Goal: Information Seeking & Learning: Learn about a topic

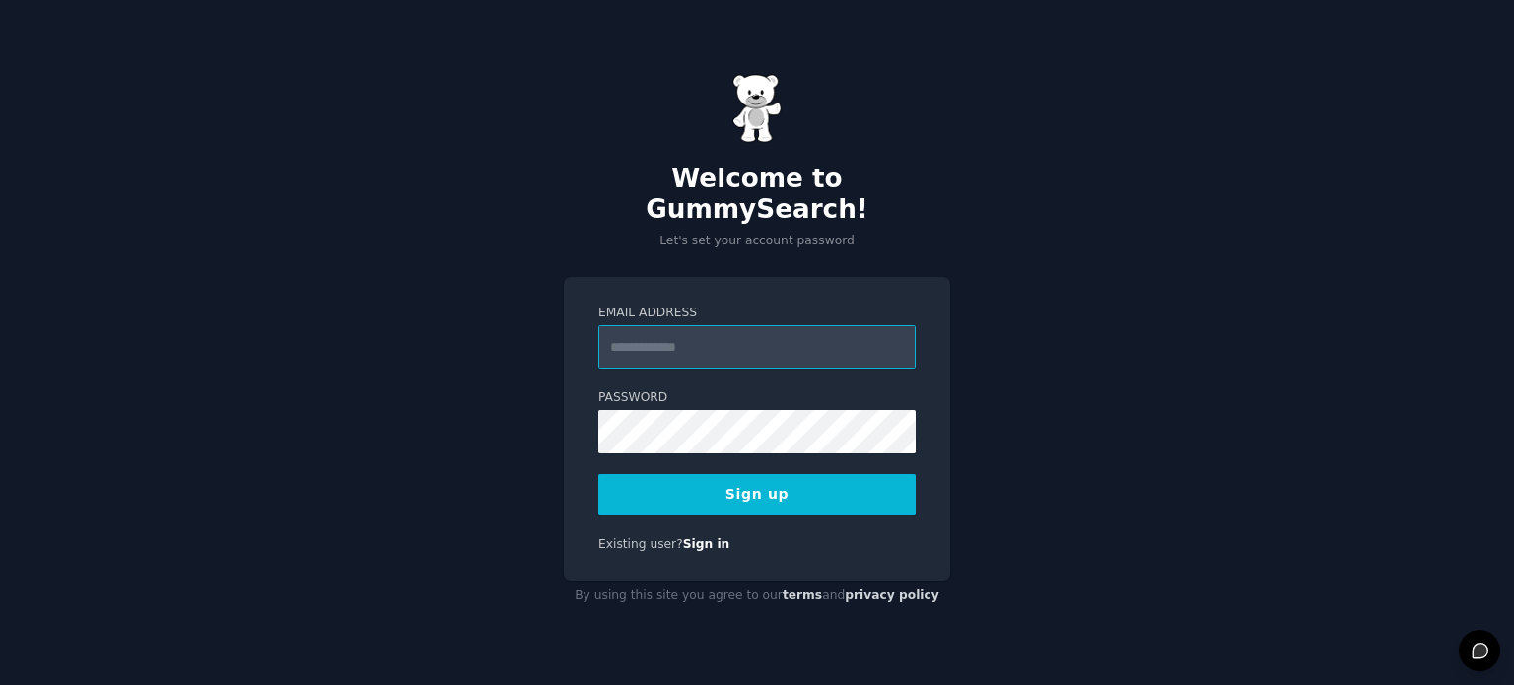
click at [666, 334] on input "Email Address" at bounding box center [756, 346] width 317 height 43
type input "**********"
click at [651, 474] on button "Sign up" at bounding box center [756, 494] width 317 height 41
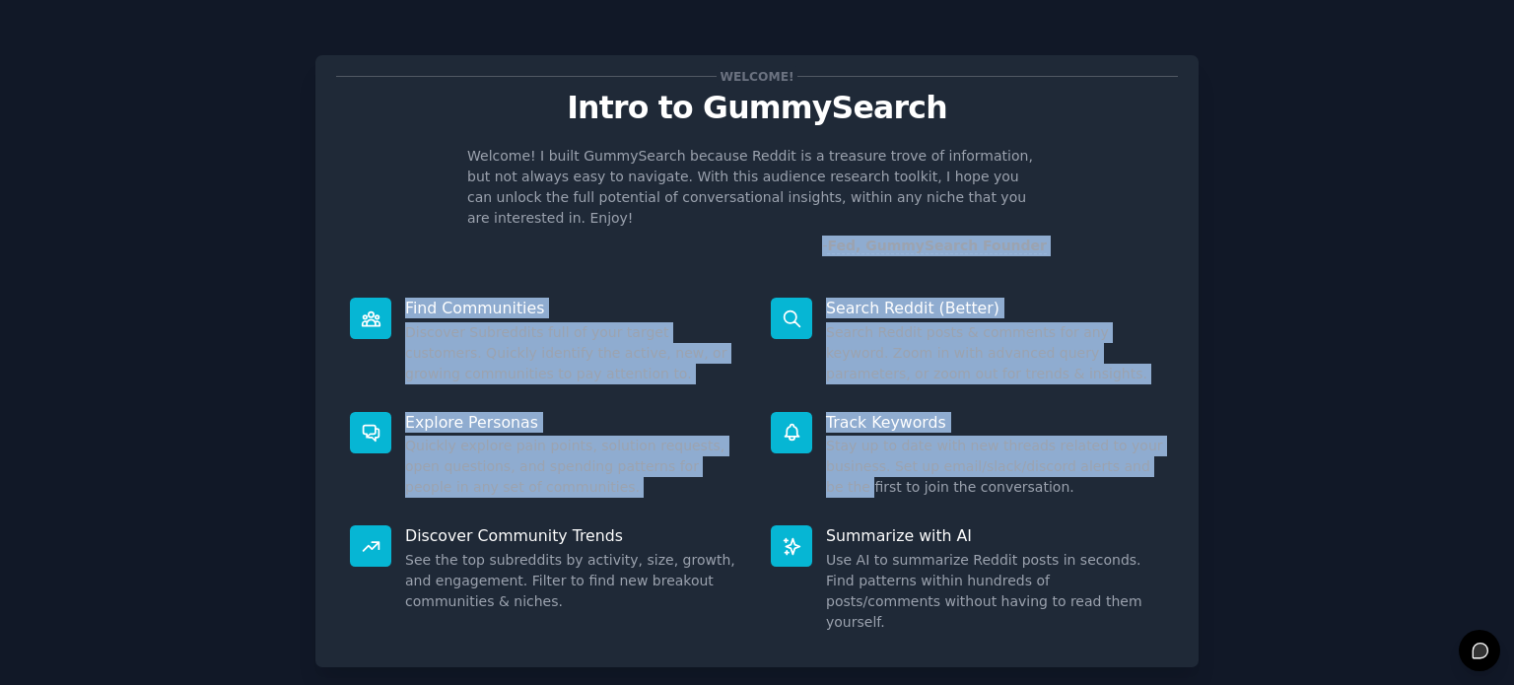
drag, startPoint x: 812, startPoint y: 478, endPoint x: 749, endPoint y: 178, distance: 306.1
click at [749, 178] on div "Welcome! Intro to GummySearch Welcome! I built GummySearch because Reddit is a …" at bounding box center [756, 361] width 883 height 612
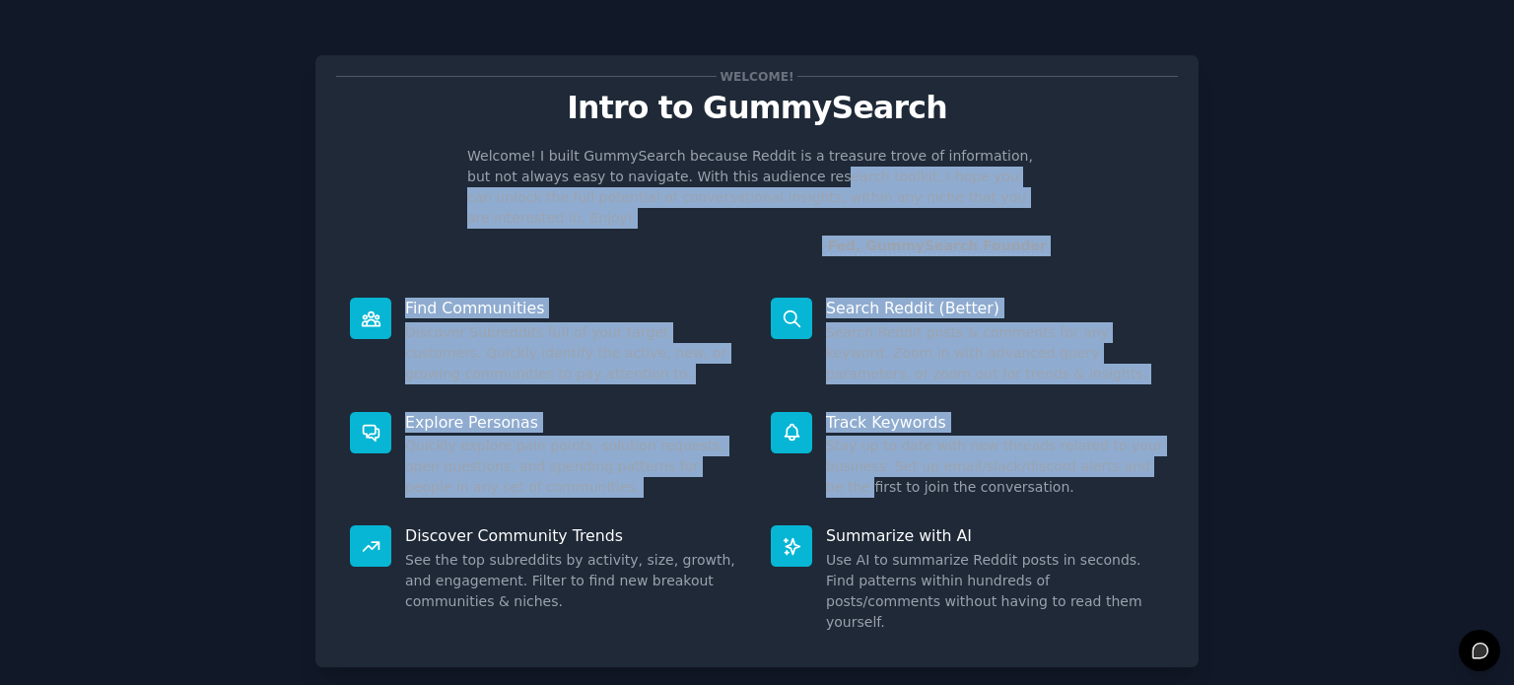
click at [1103, 220] on div "Welcome! I built GummySearch because Reddit is a treasure trove of information,…" at bounding box center [756, 201] width 841 height 110
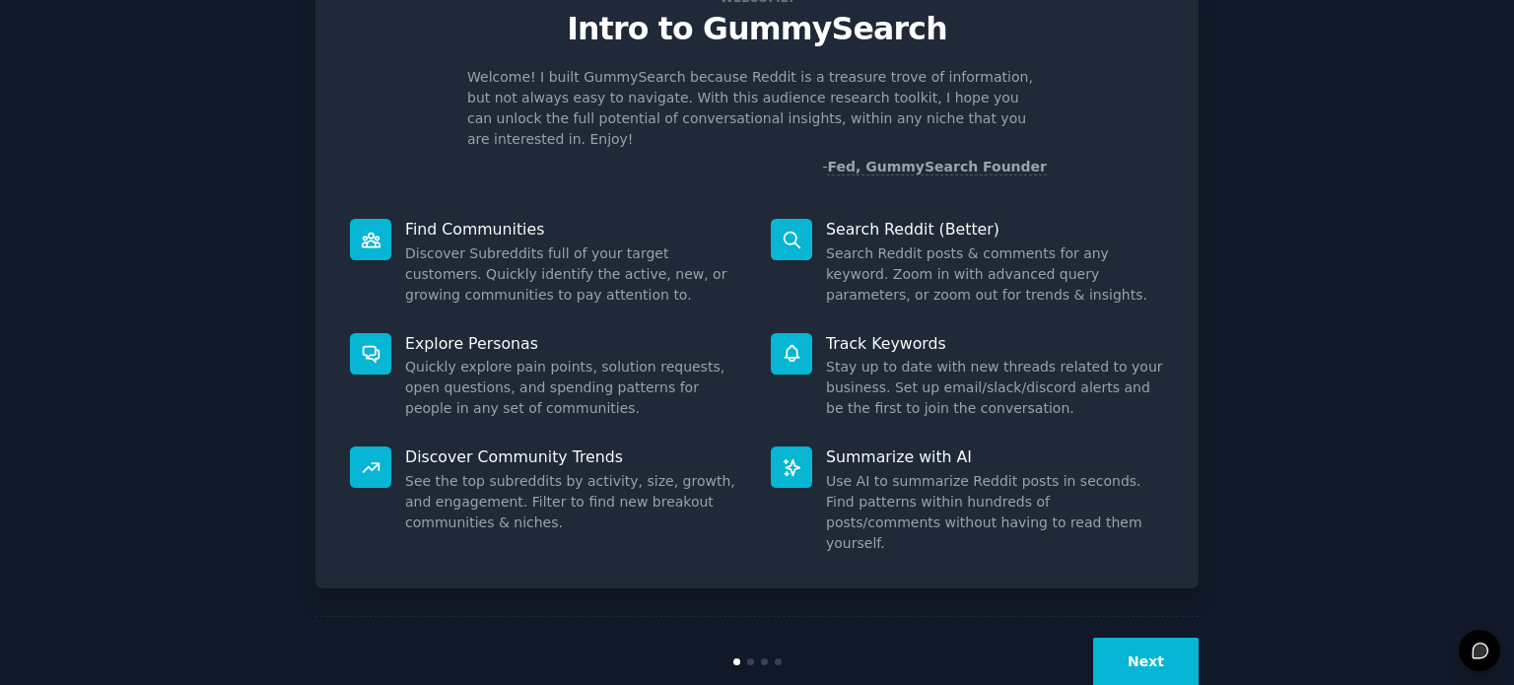
scroll to position [86, 0]
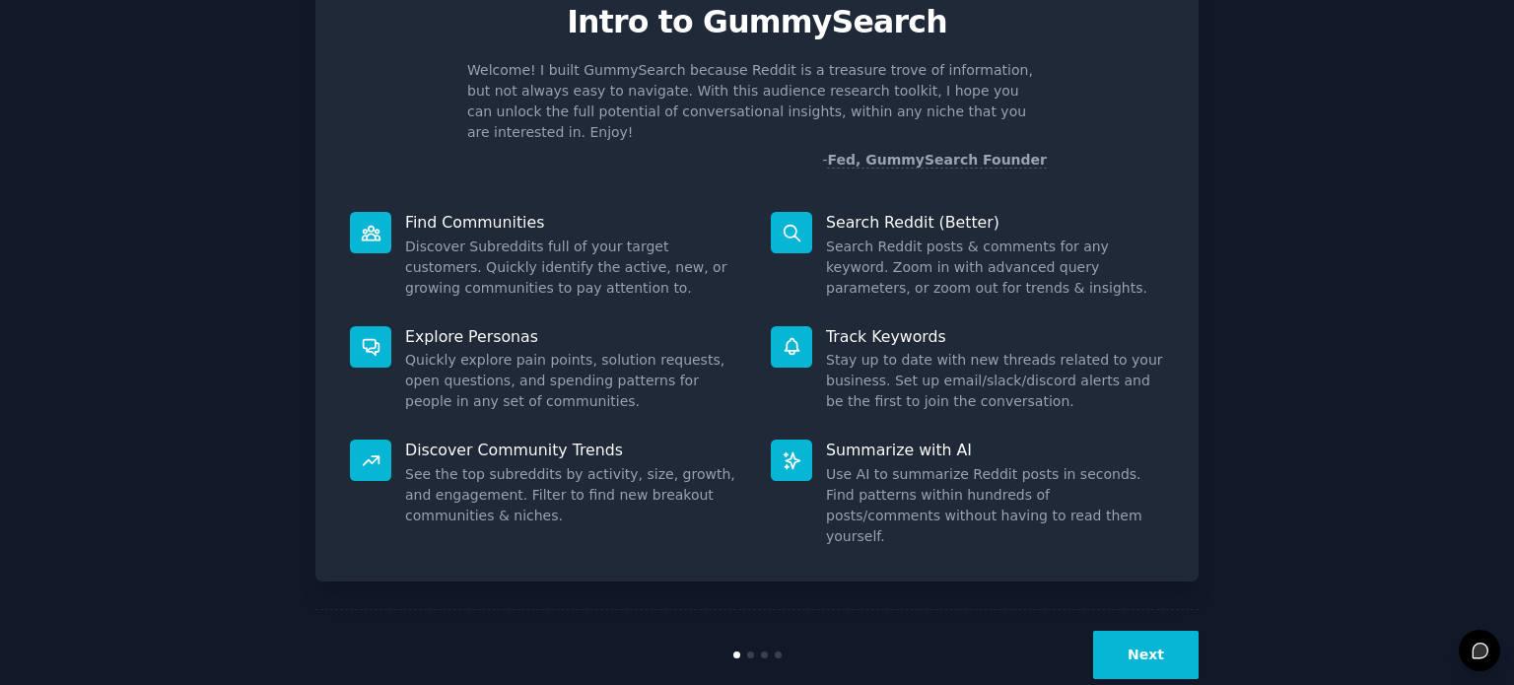
click at [1147, 631] on button "Next" at bounding box center [1145, 655] width 105 height 48
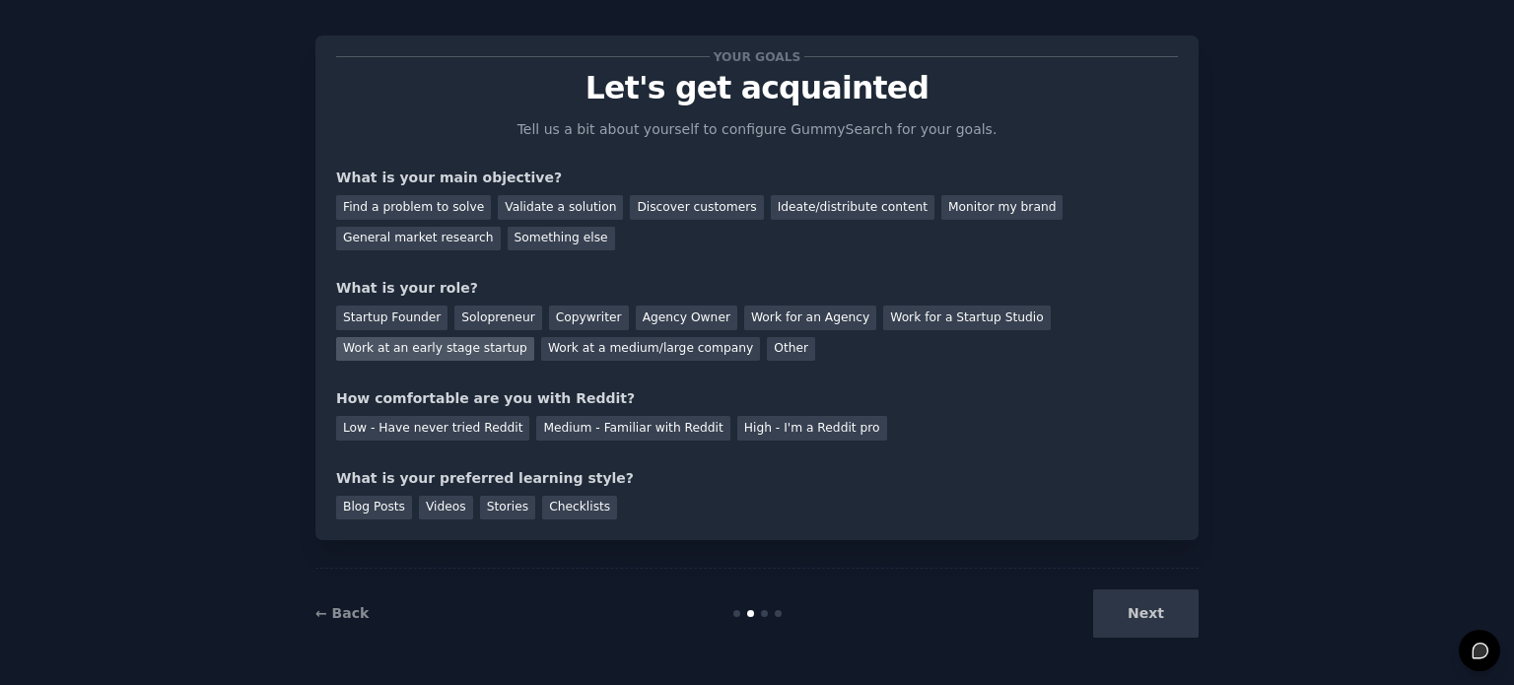
click at [534, 337] on div "Work at an early stage startup" at bounding box center [435, 349] width 198 height 25
click at [439, 212] on div "Find a problem to solve" at bounding box center [413, 207] width 155 height 25
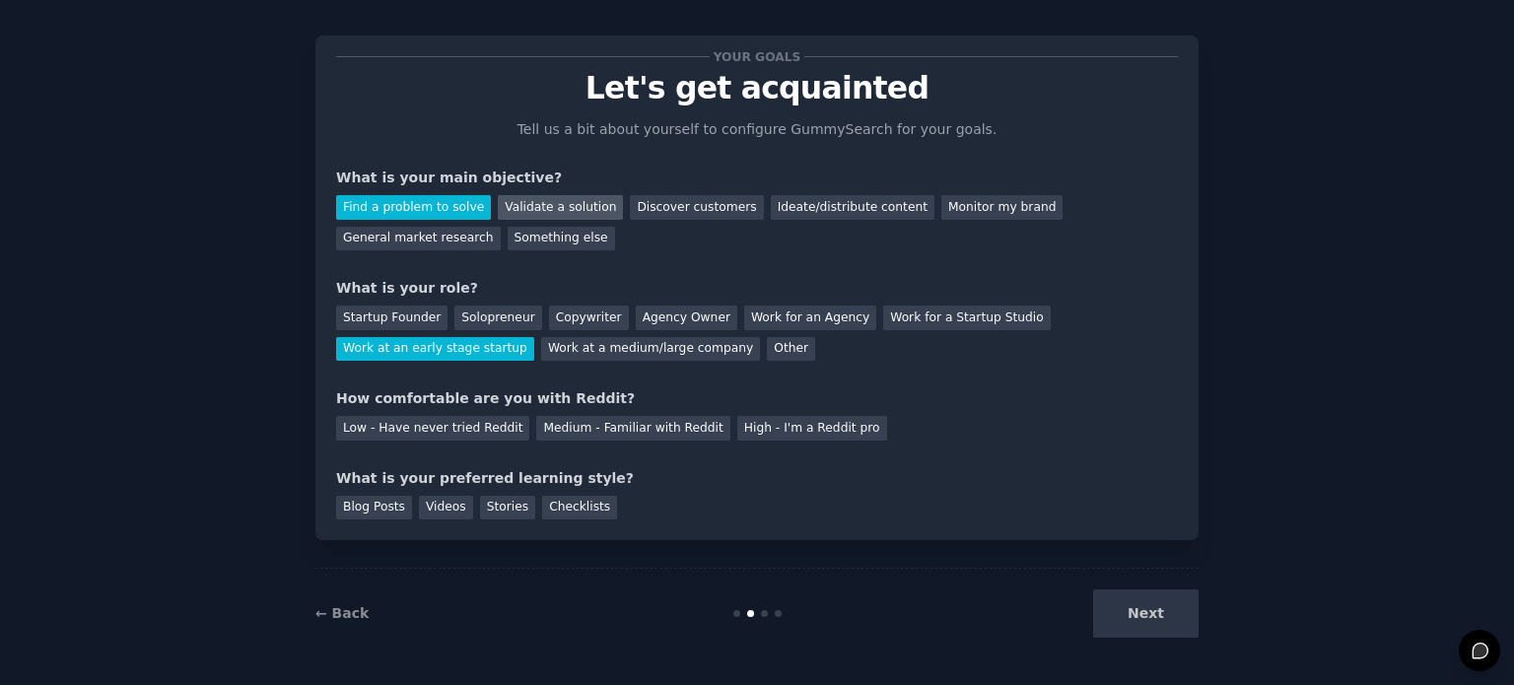
click at [509, 215] on div "Validate a solution" at bounding box center [560, 207] width 125 height 25
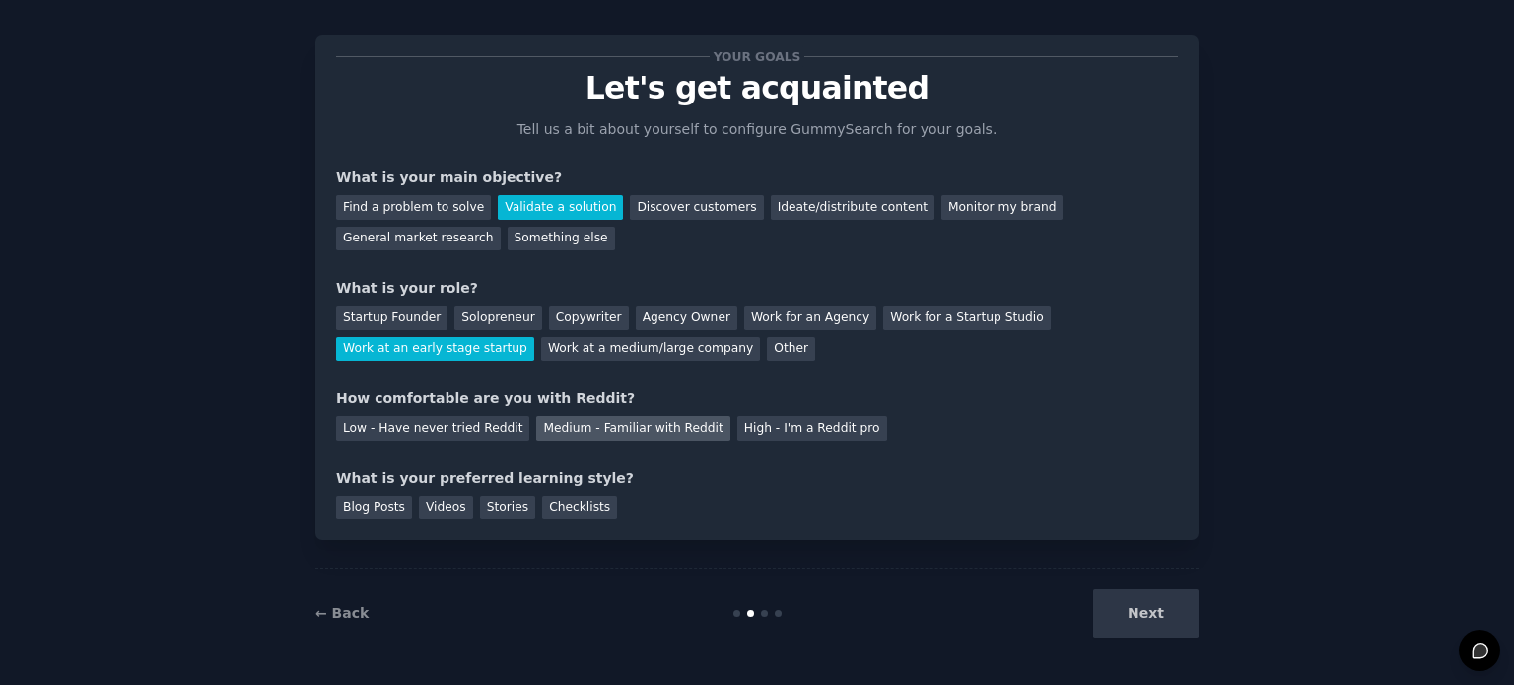
click at [598, 429] on div "Medium - Familiar with Reddit" at bounding box center [632, 428] width 193 height 25
click at [369, 502] on div "Blog Posts" at bounding box center [374, 508] width 76 height 25
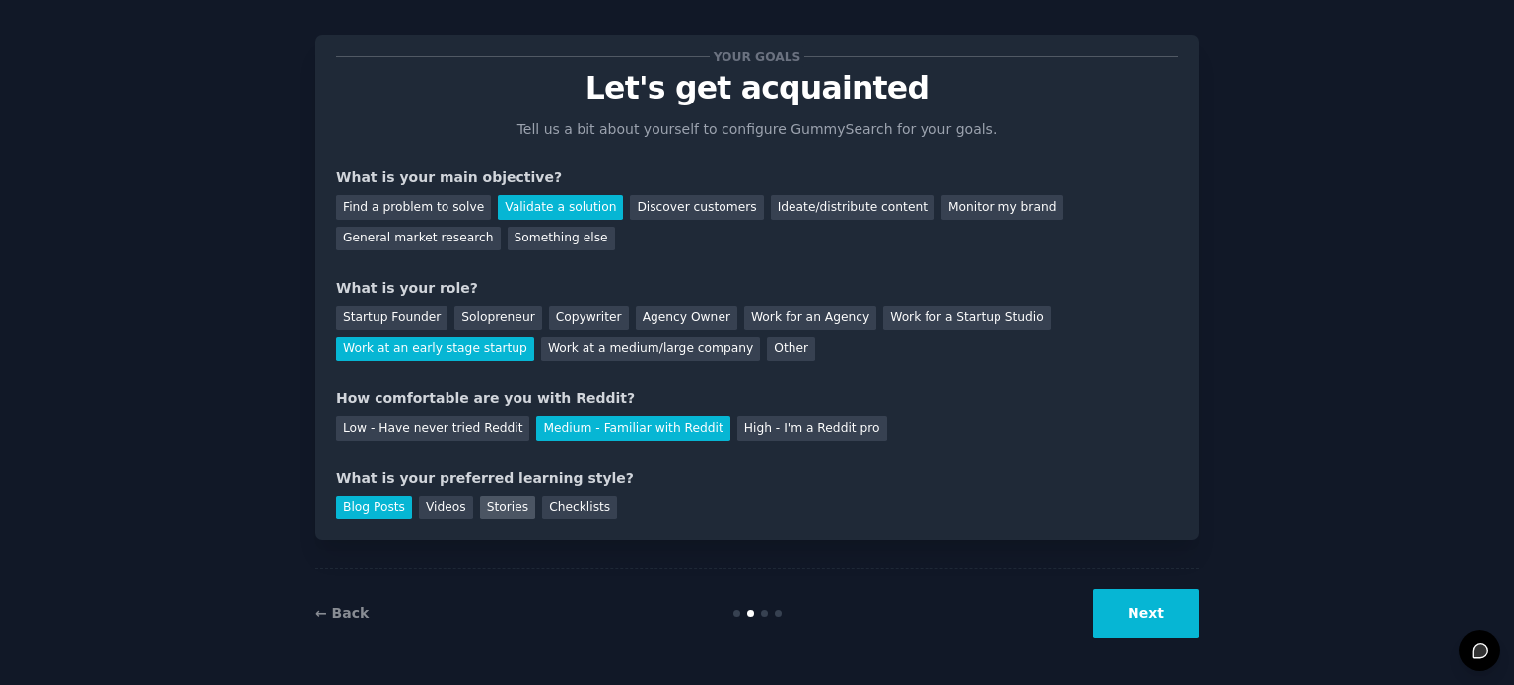
click at [489, 502] on div "Stories" at bounding box center [507, 508] width 55 height 25
click at [365, 504] on div "Blog Posts" at bounding box center [374, 508] width 76 height 25
click at [422, 205] on div "Find a problem to solve" at bounding box center [413, 207] width 155 height 25
click at [639, 213] on div "Discover customers" at bounding box center [696, 207] width 133 height 25
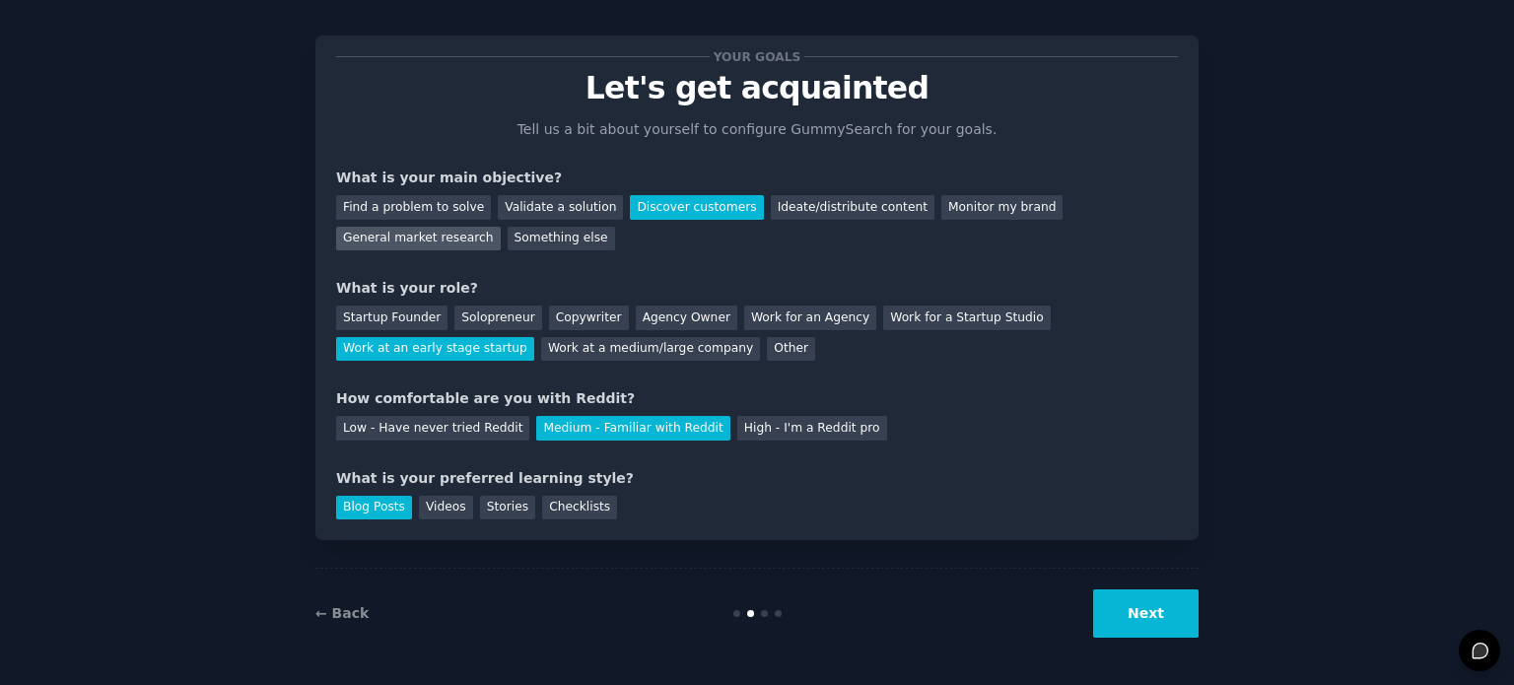
click at [501, 227] on div "General market research" at bounding box center [418, 239] width 165 height 25
click at [1145, 618] on button "Next" at bounding box center [1145, 613] width 105 height 48
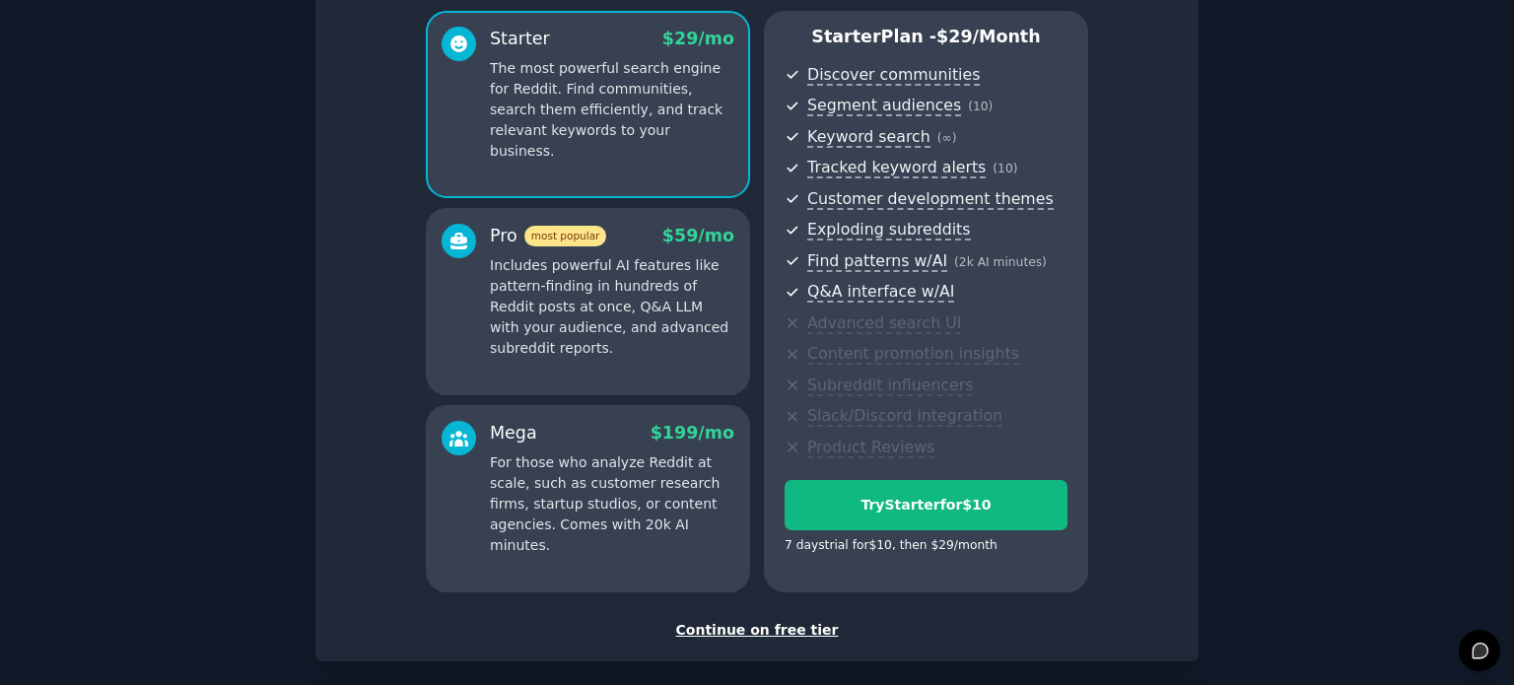
scroll to position [259, 0]
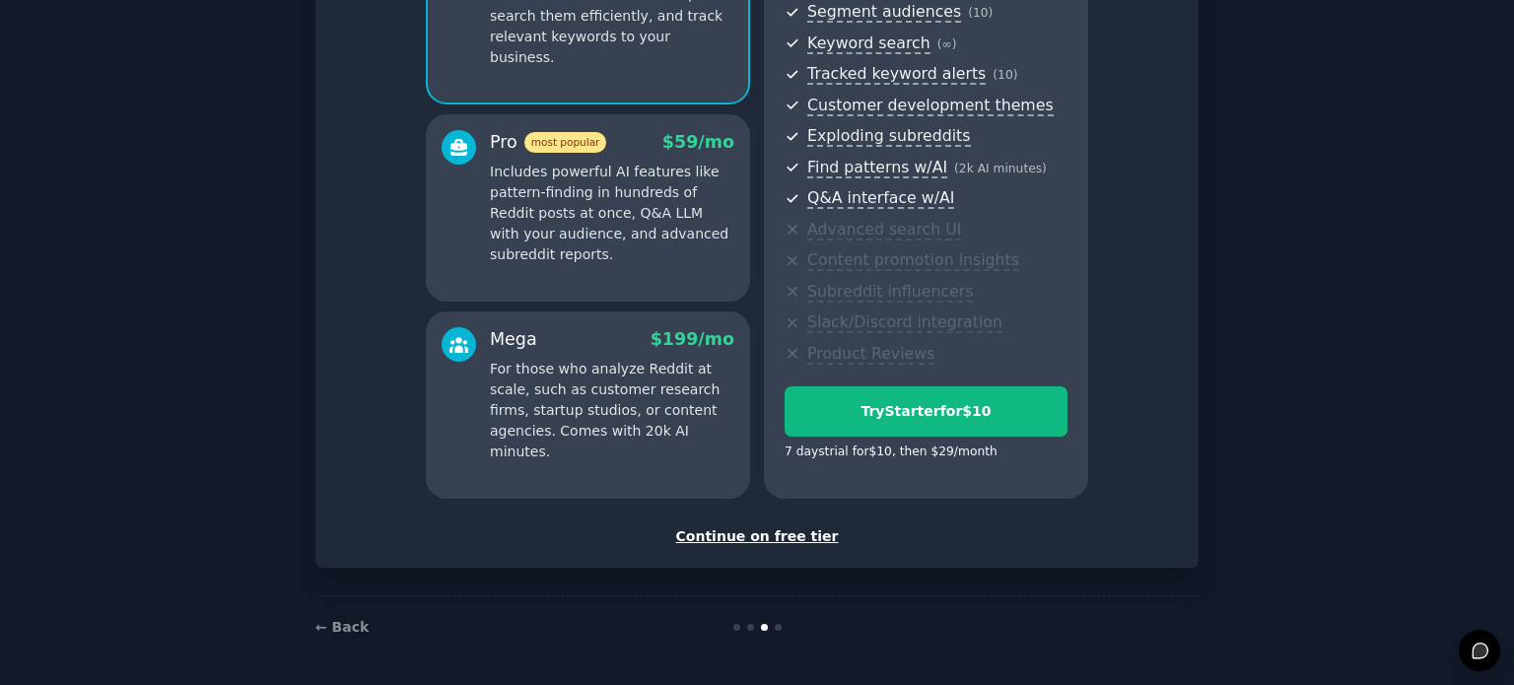
click at [786, 538] on div "Continue on free tier" at bounding box center [756, 536] width 841 height 21
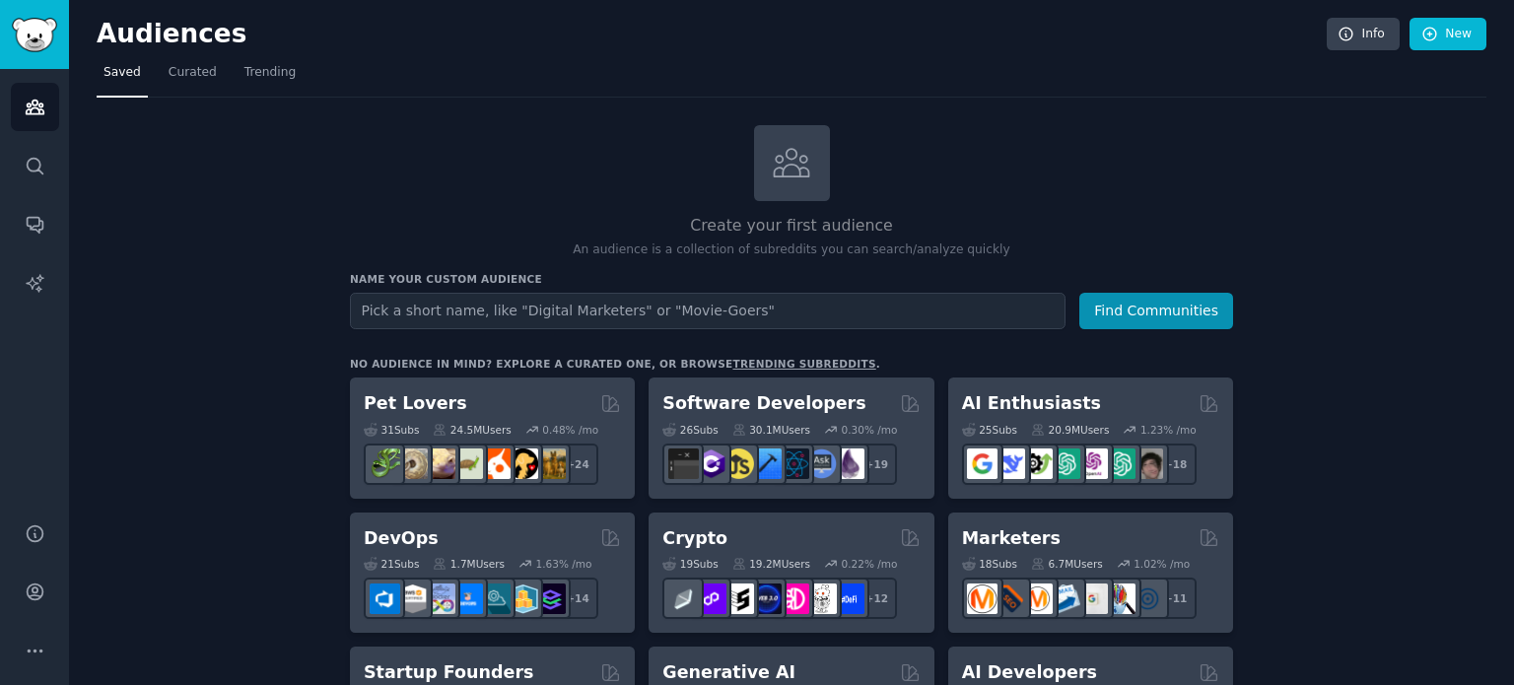
click at [698, 311] on input "text" at bounding box center [707, 311] width 715 height 36
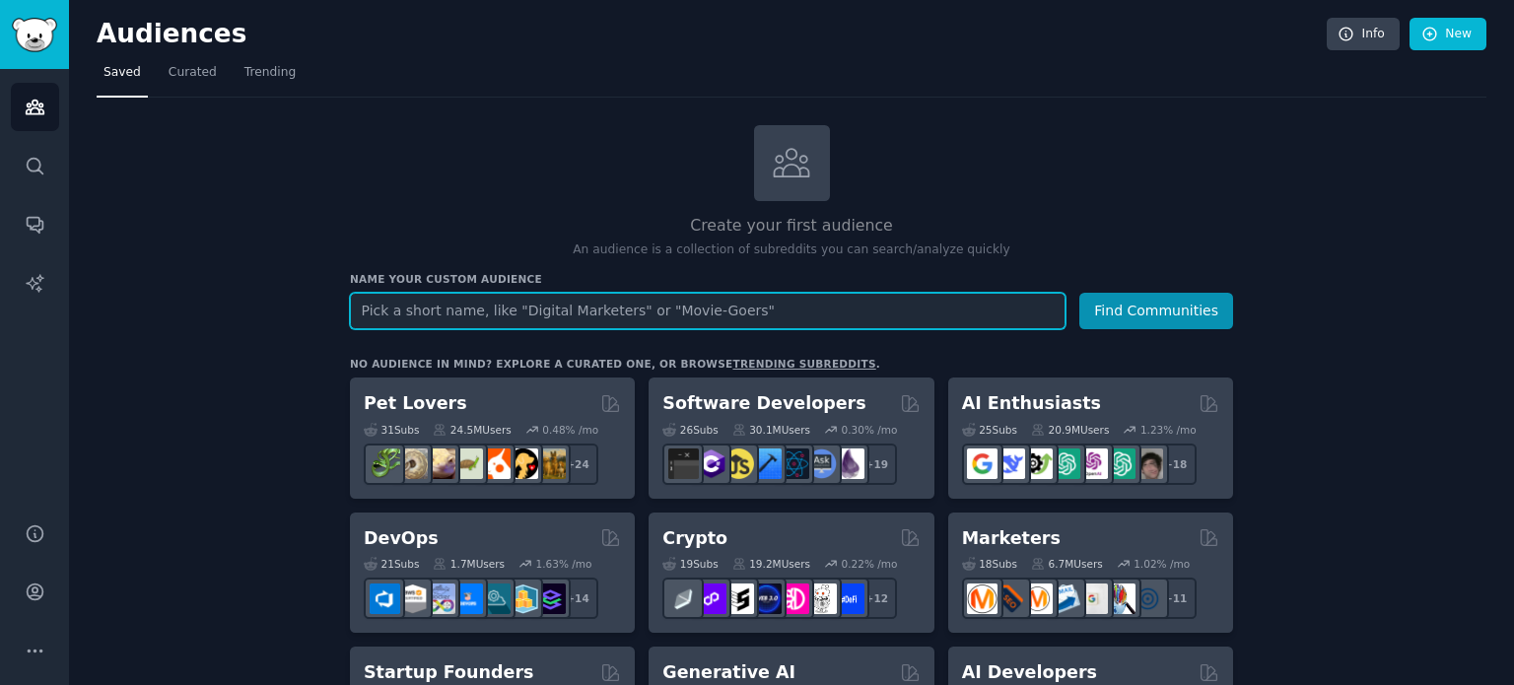
click at [742, 303] on input "text" at bounding box center [707, 311] width 715 height 36
type input "health"
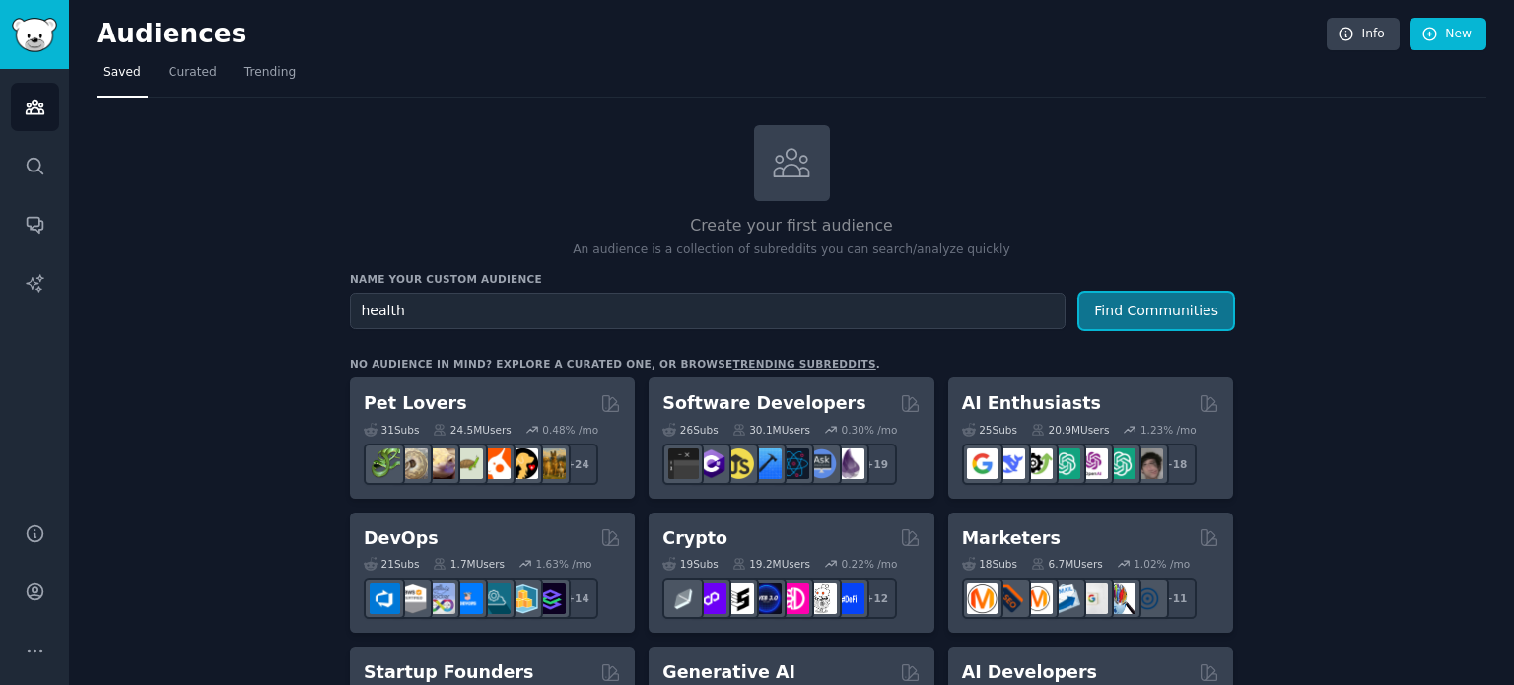
click at [1170, 309] on button "Find Communities" at bounding box center [1156, 311] width 154 height 36
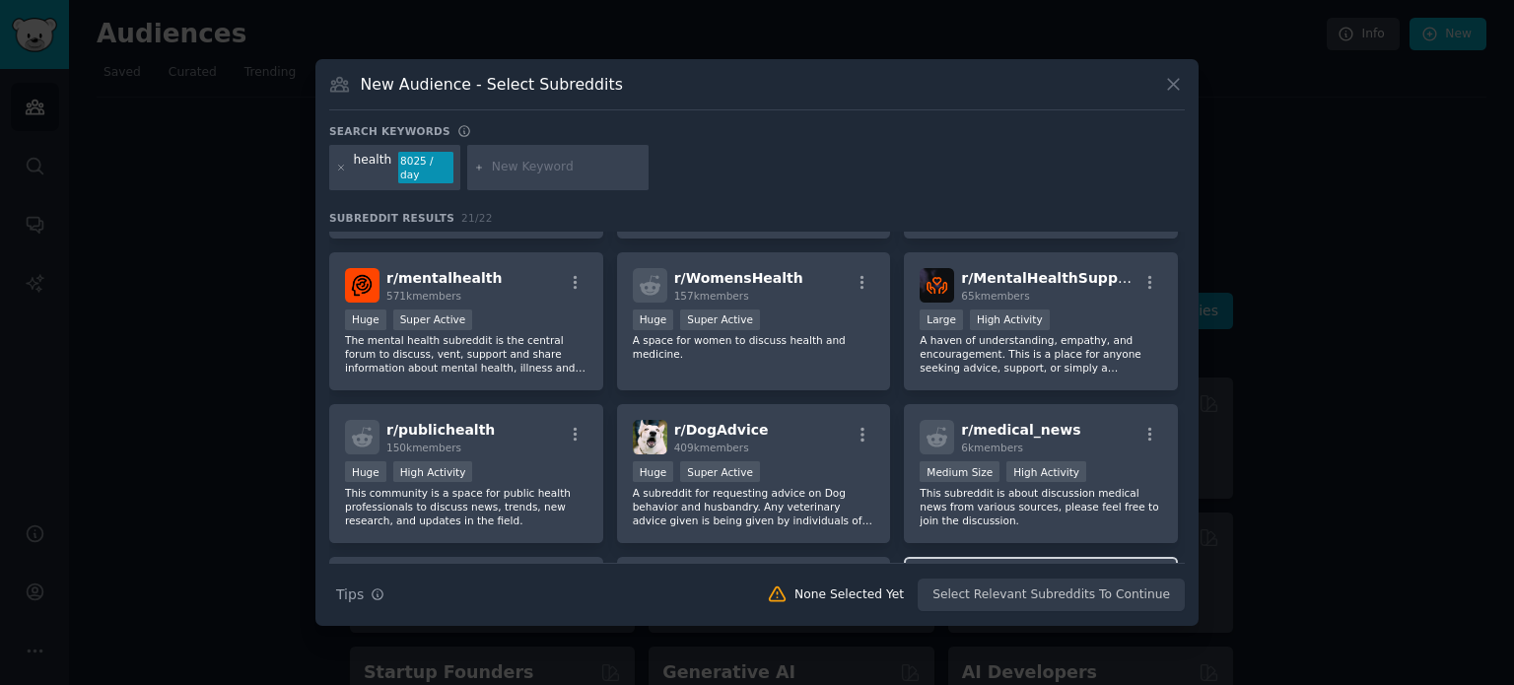
scroll to position [272, 0]
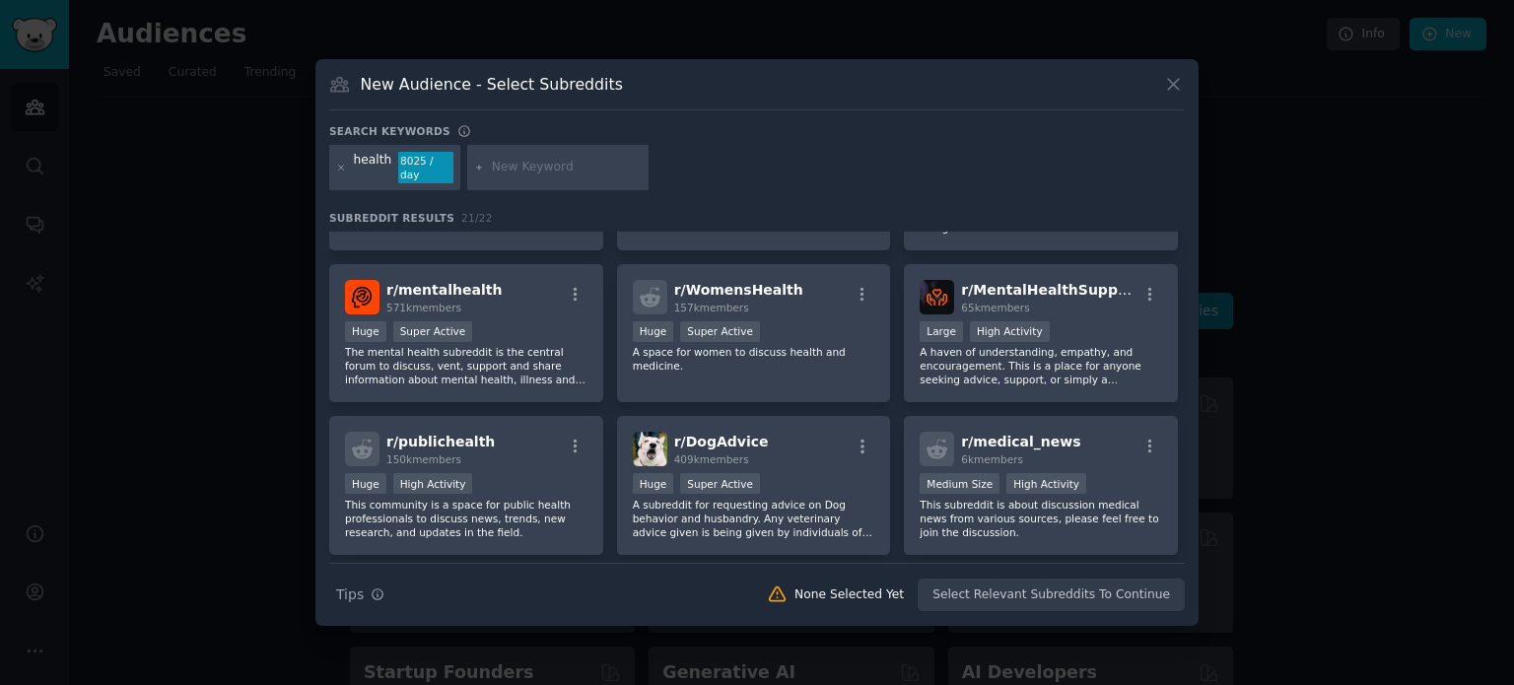
click at [1173, 95] on icon at bounding box center [1173, 84] width 21 height 21
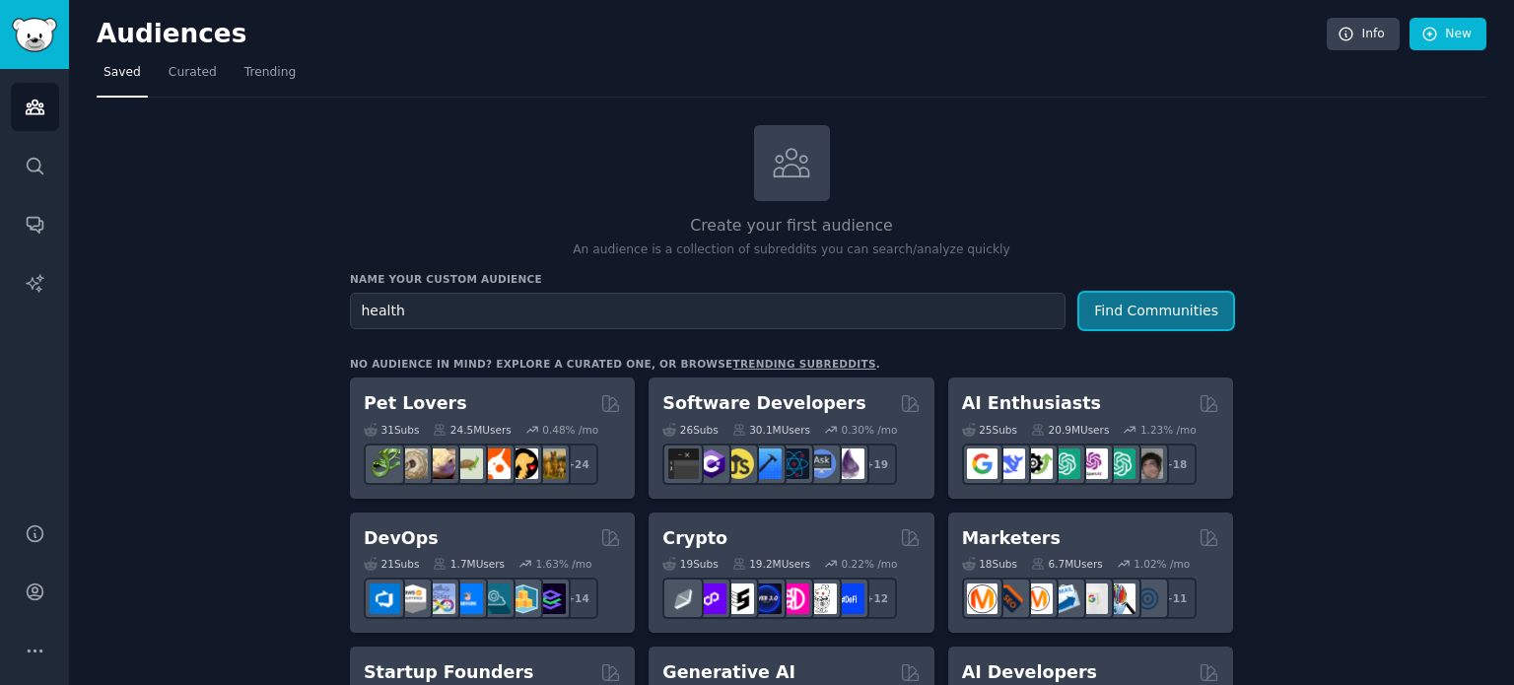
click at [1164, 313] on button "Find Communities" at bounding box center [1156, 311] width 154 height 36
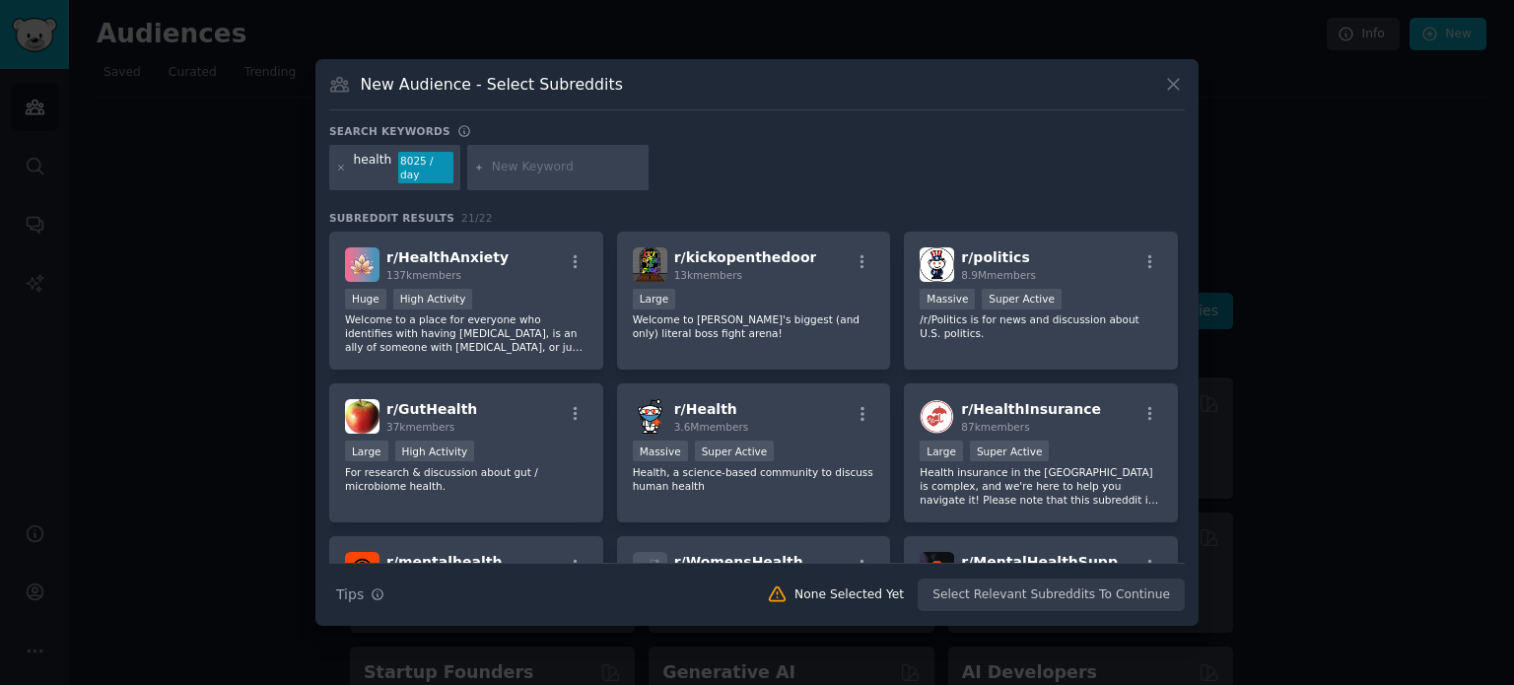
click at [1170, 95] on icon at bounding box center [1173, 84] width 21 height 21
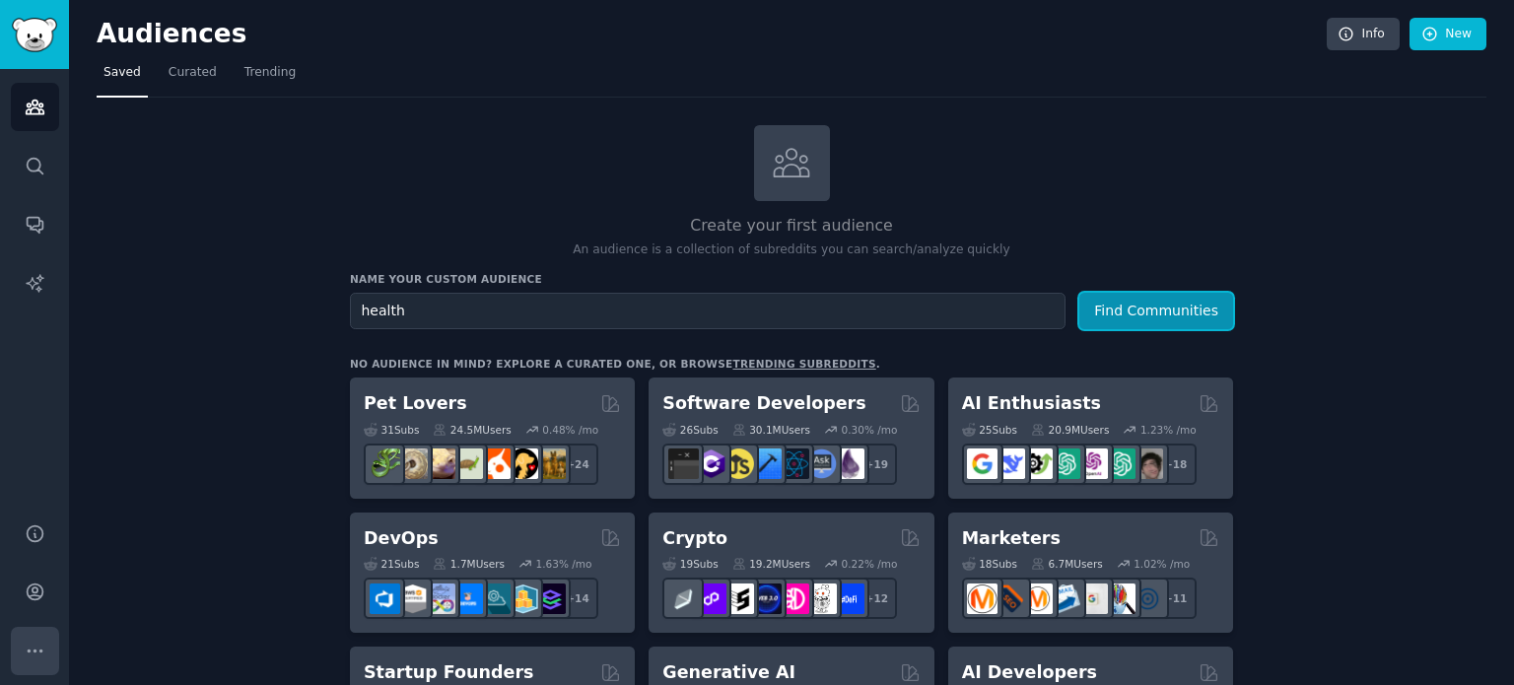
click at [32, 649] on icon "Sidebar" at bounding box center [35, 650] width 21 height 21
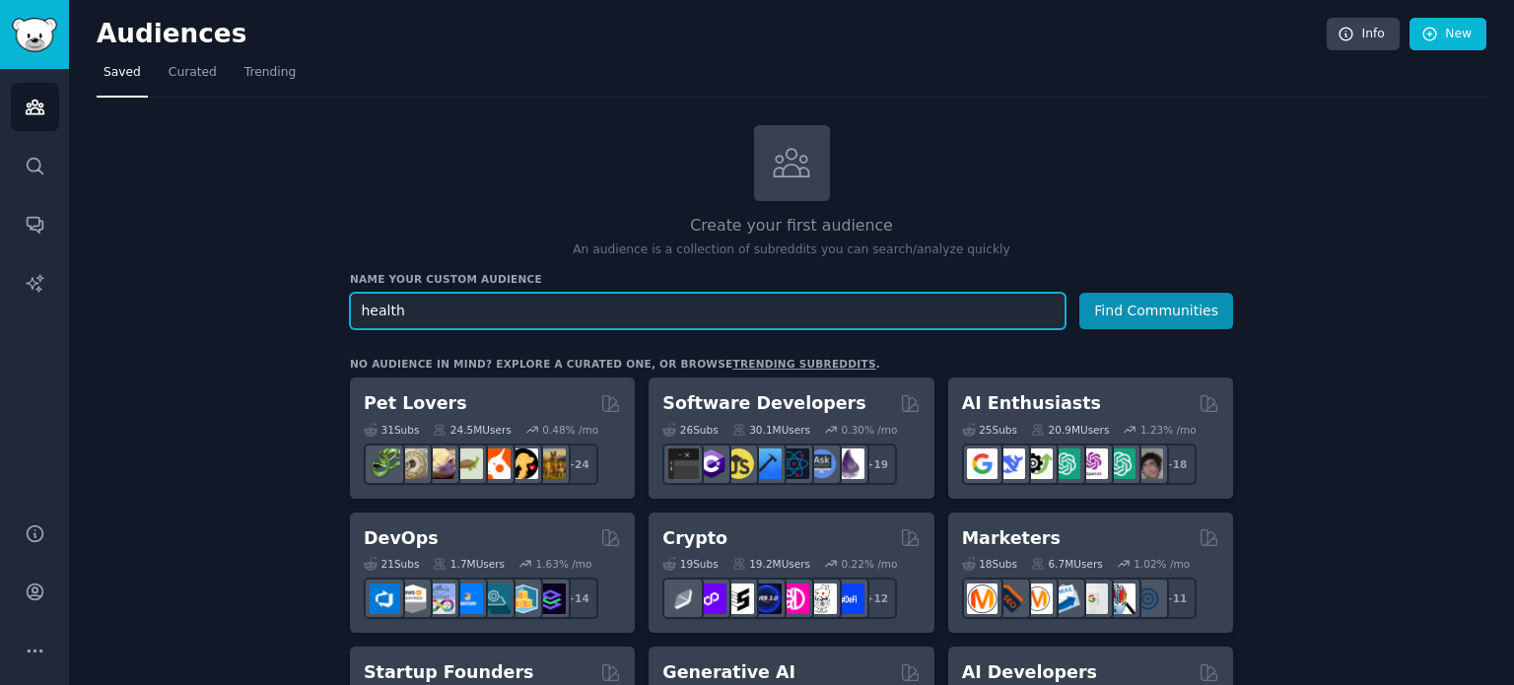
click at [609, 322] on input "health" at bounding box center [707, 311] width 715 height 36
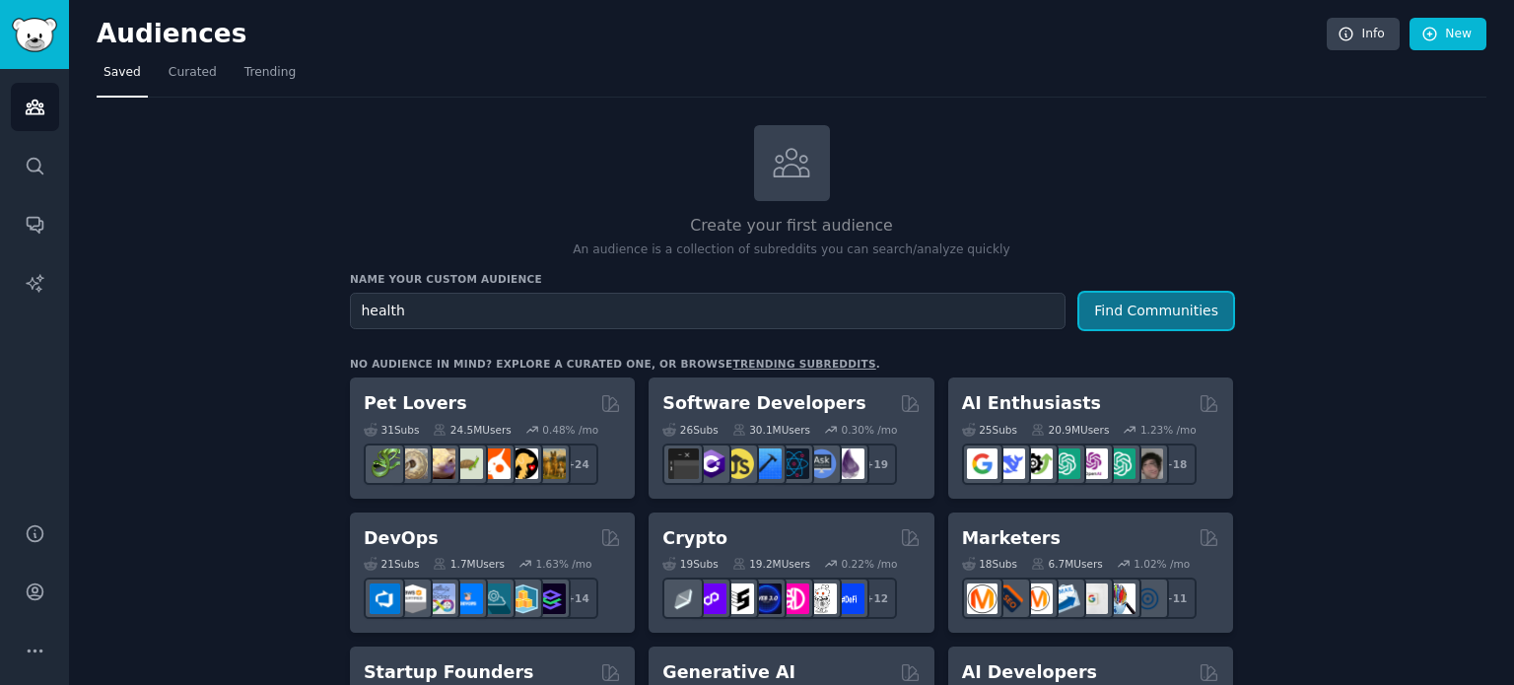
click at [1151, 310] on button "Find Communities" at bounding box center [1156, 311] width 154 height 36
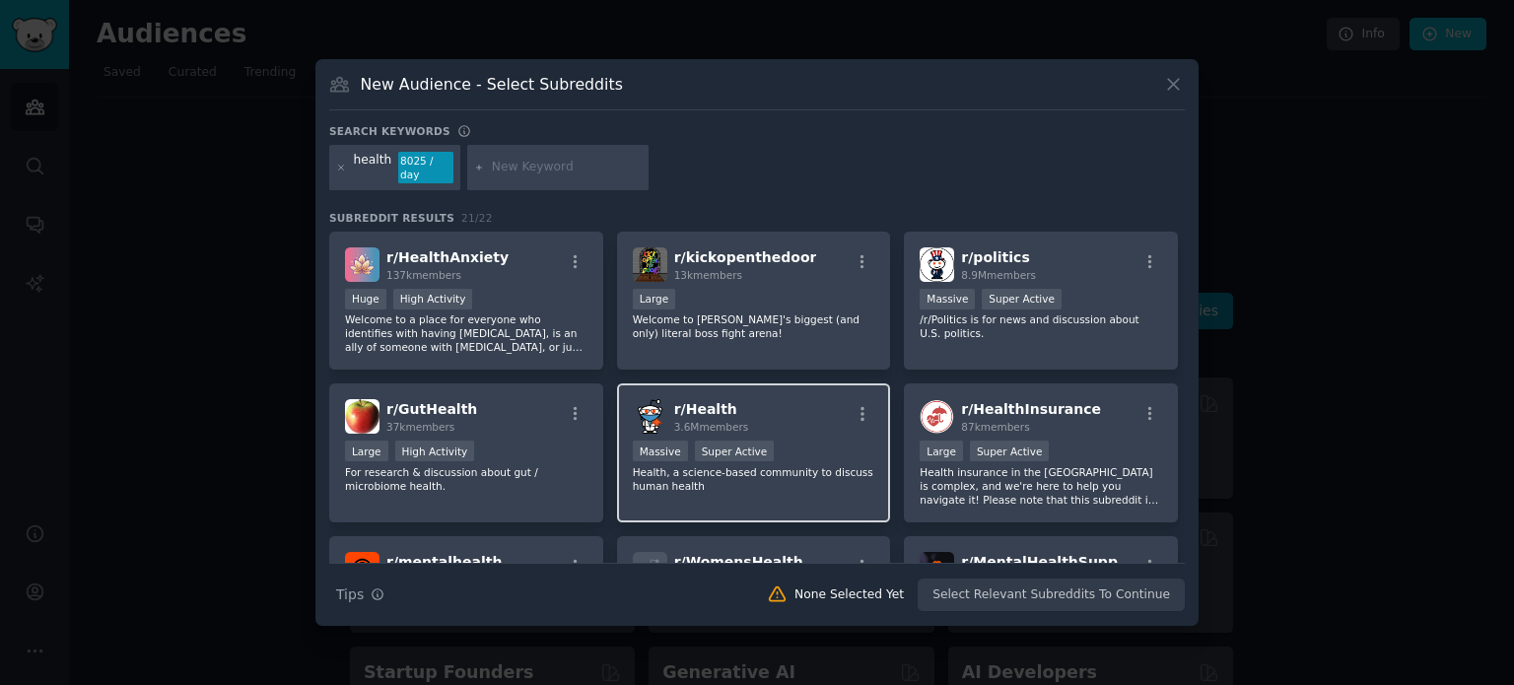
click at [812, 449] on div "Massive Super Active" at bounding box center [754, 452] width 242 height 25
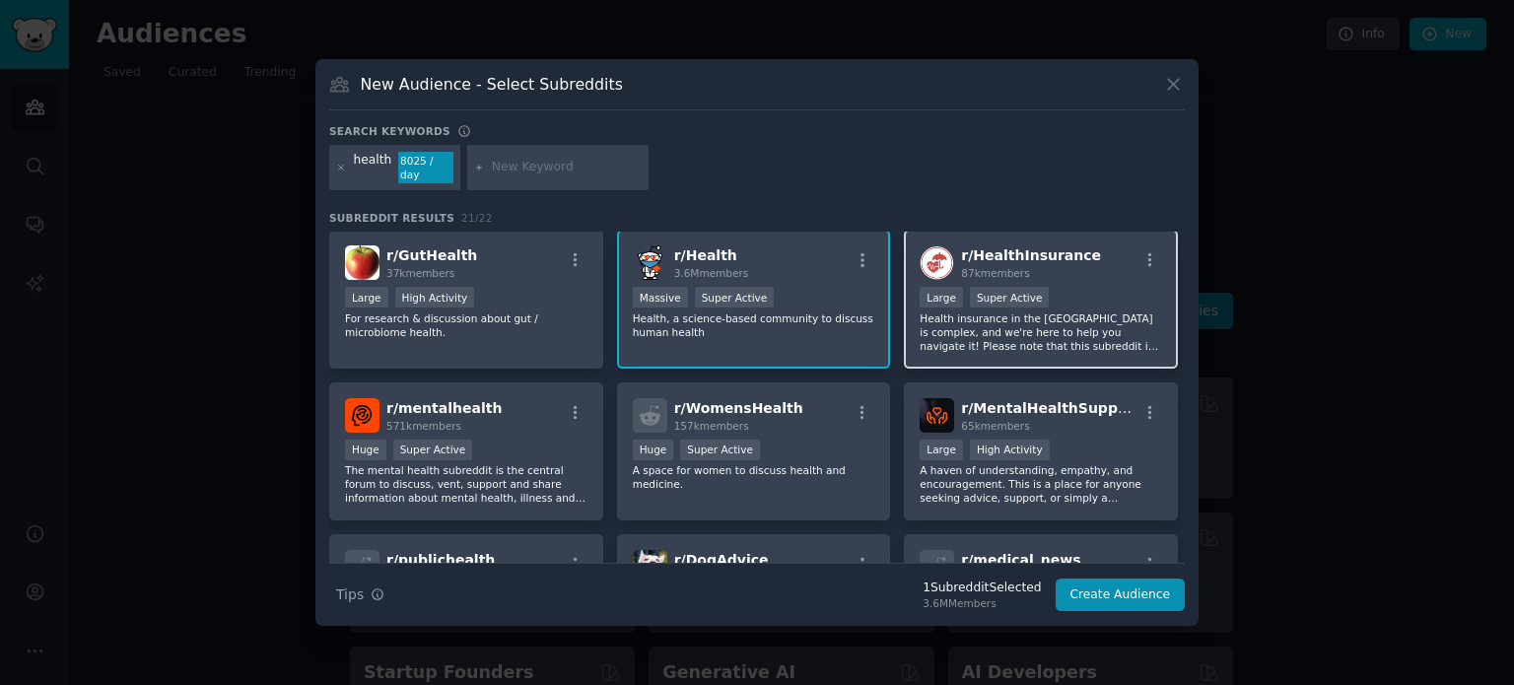
scroll to position [168, 0]
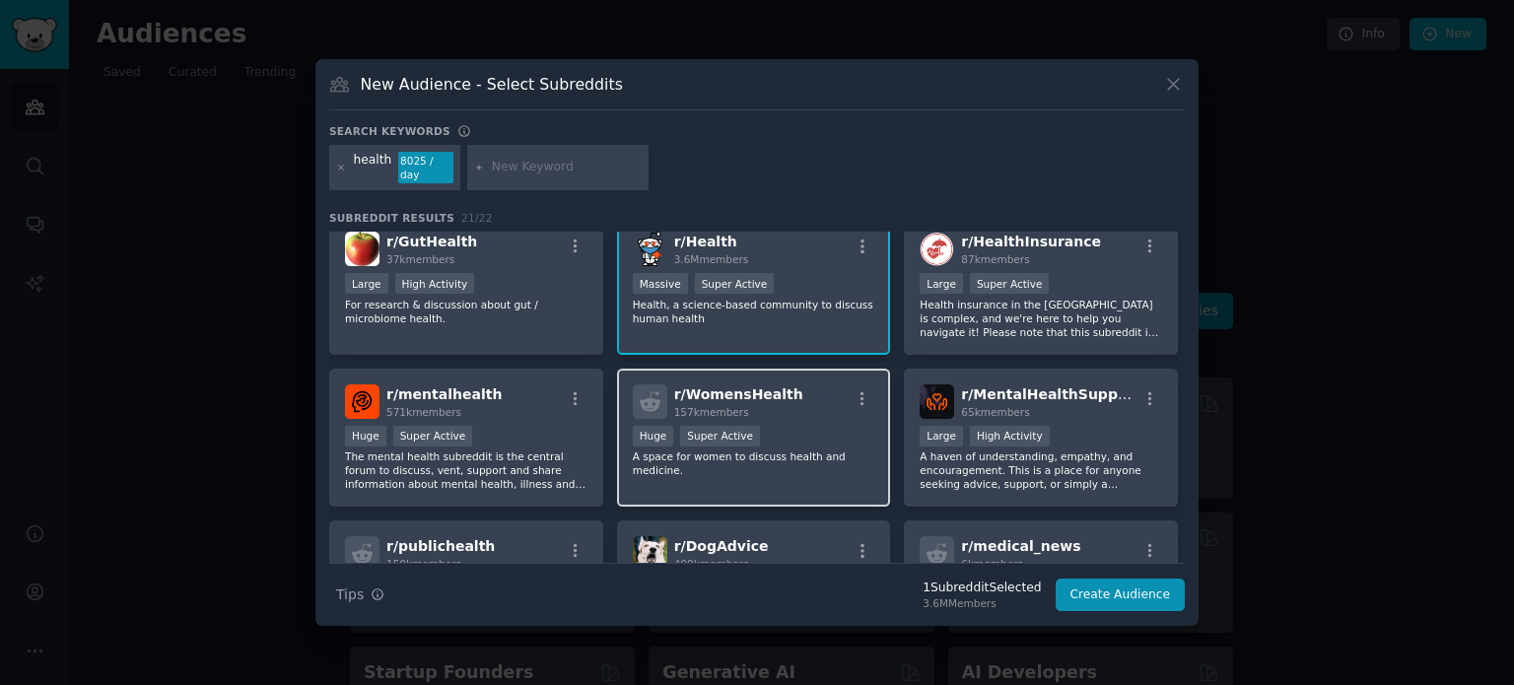
click at [822, 430] on div "Huge Super Active" at bounding box center [754, 438] width 242 height 25
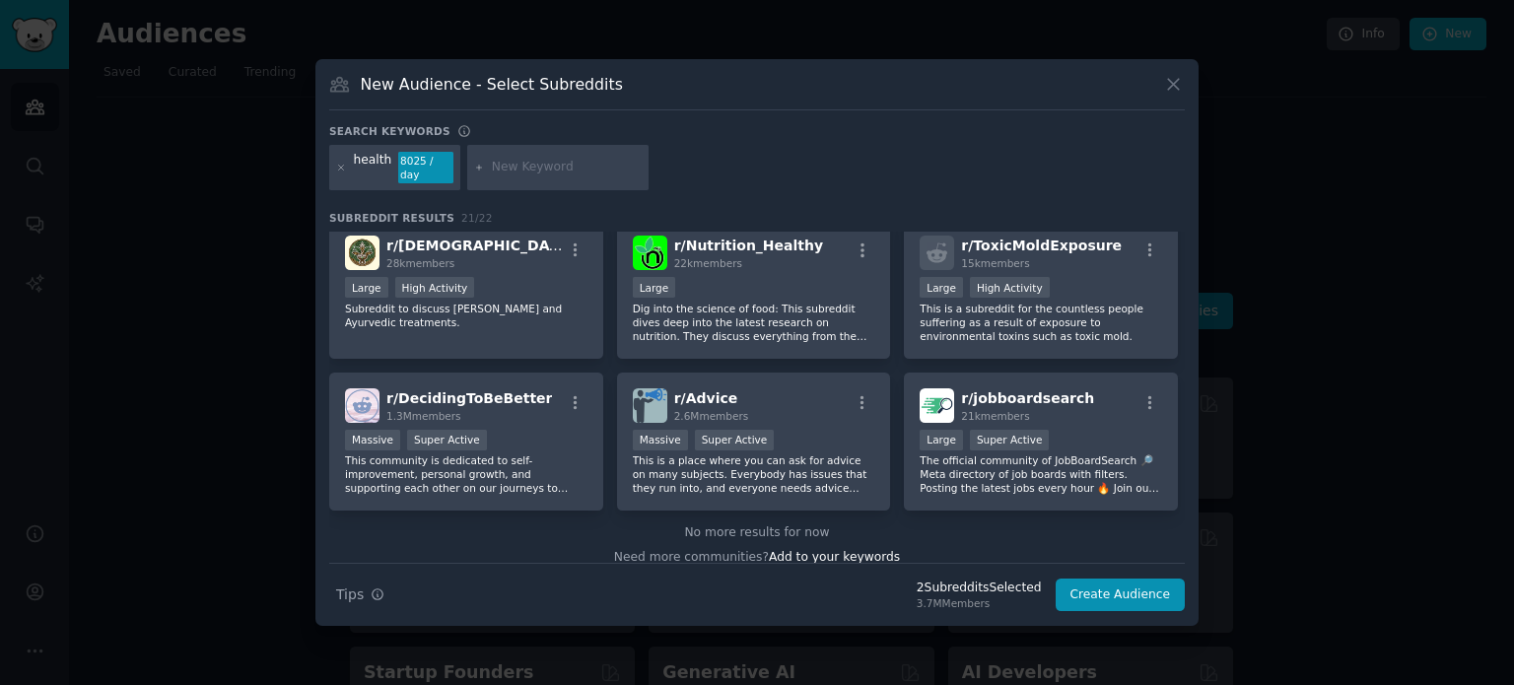
scroll to position [774, 0]
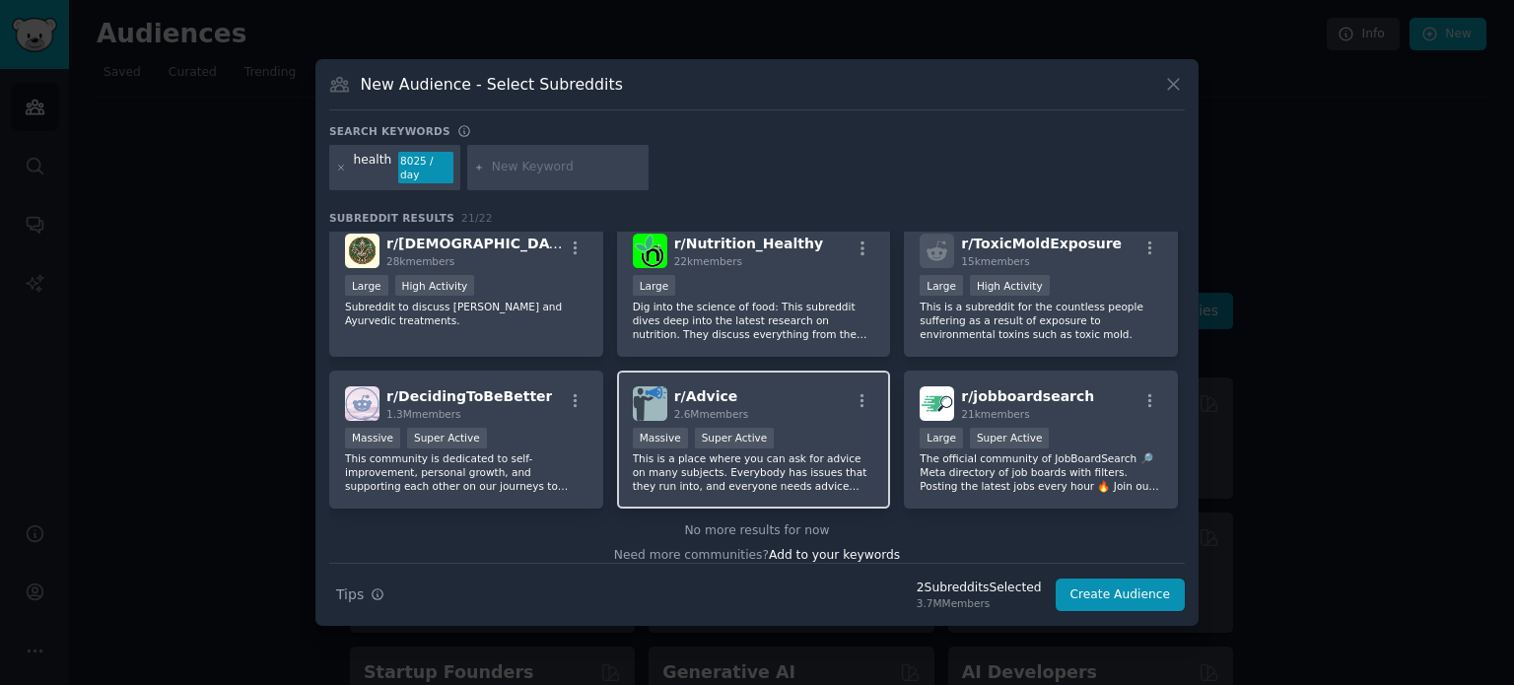
click at [809, 451] on p "This is a place where you can ask for advice on many subjects. Everybody has is…" at bounding box center [754, 471] width 242 height 41
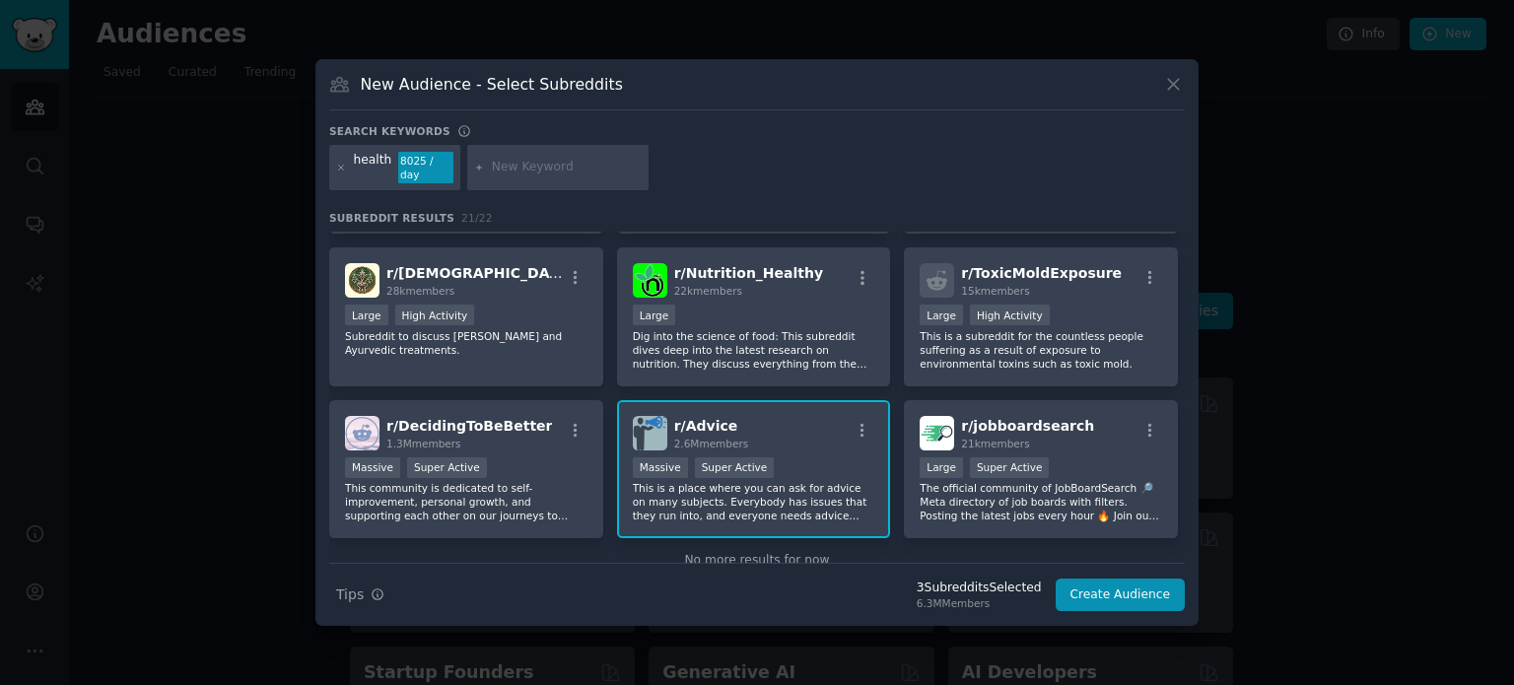
scroll to position [738, 0]
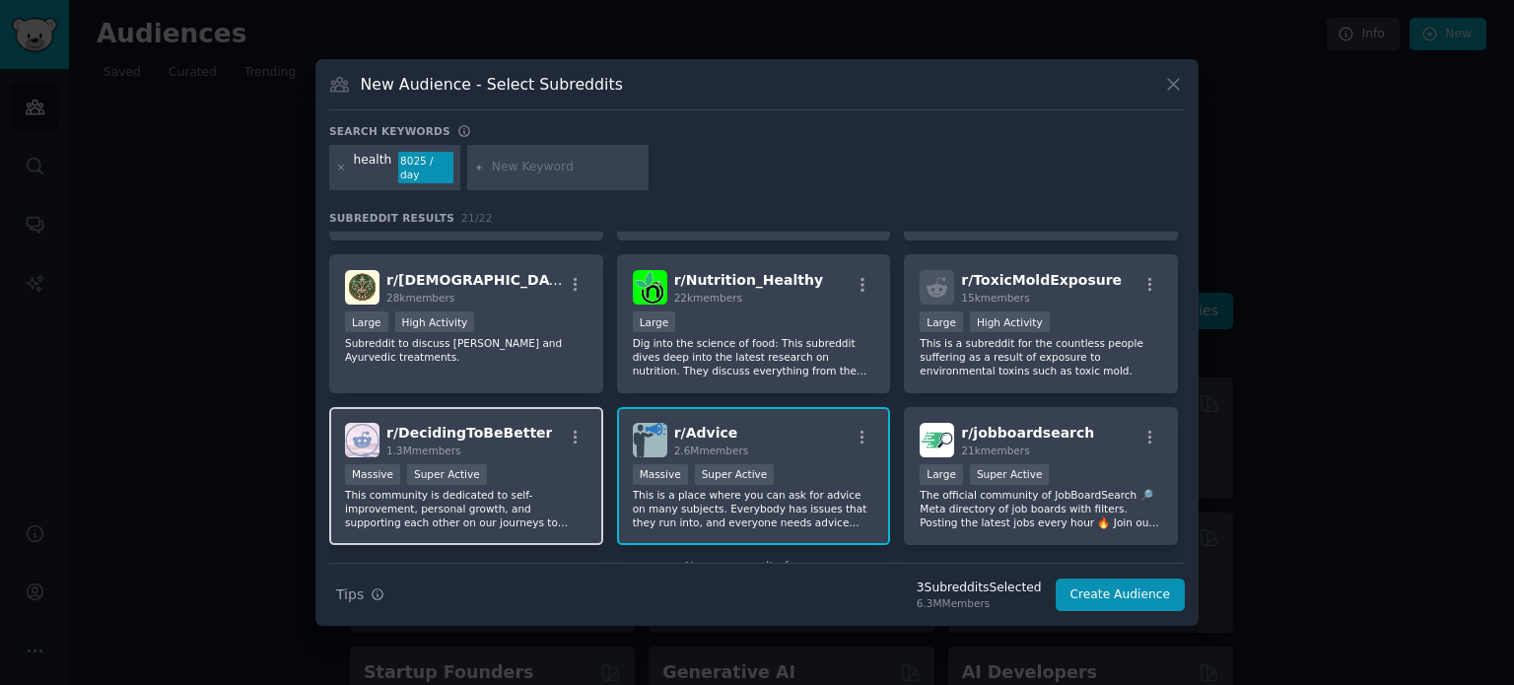
click at [551, 464] on div "Massive Super Active" at bounding box center [466, 476] width 242 height 25
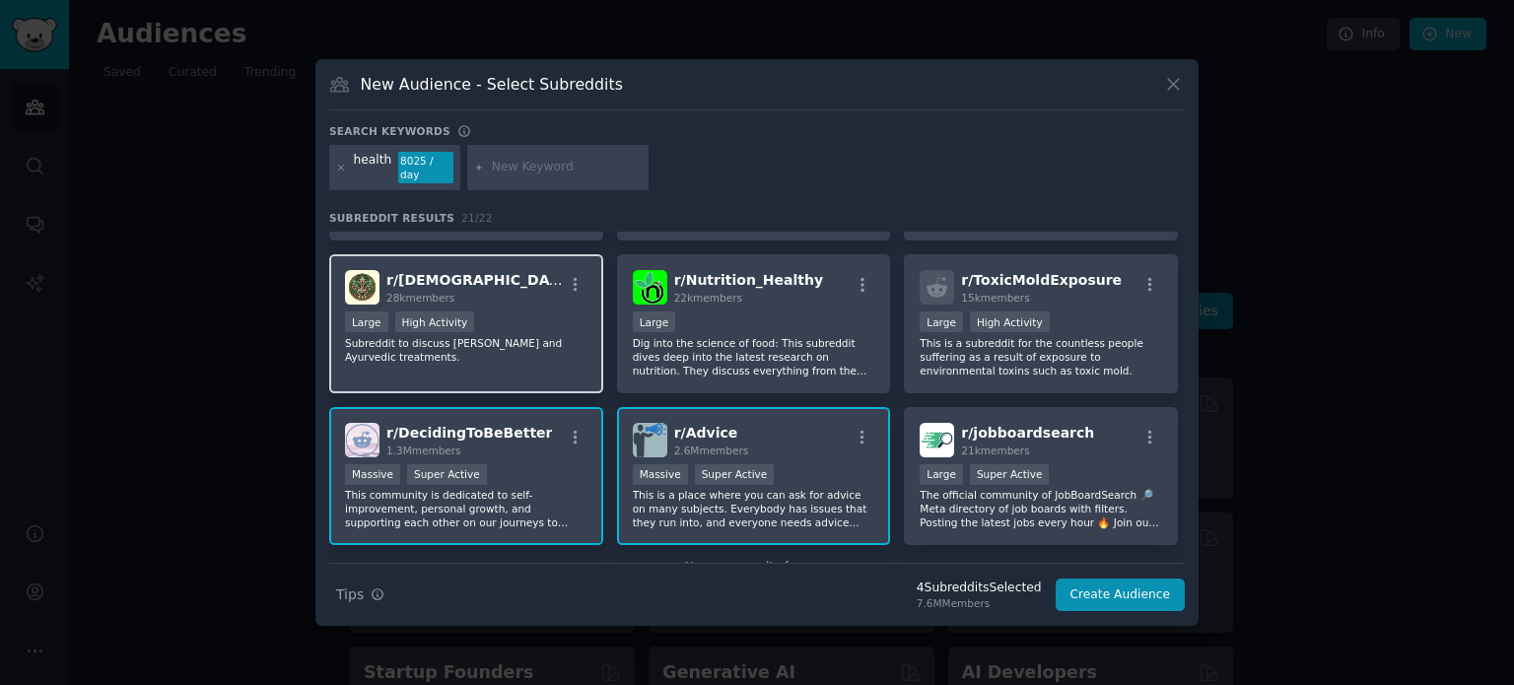
click at [552, 340] on p "Subreddit to discuss Ayurveda and Ayurvedic treatments." at bounding box center [466, 350] width 242 height 28
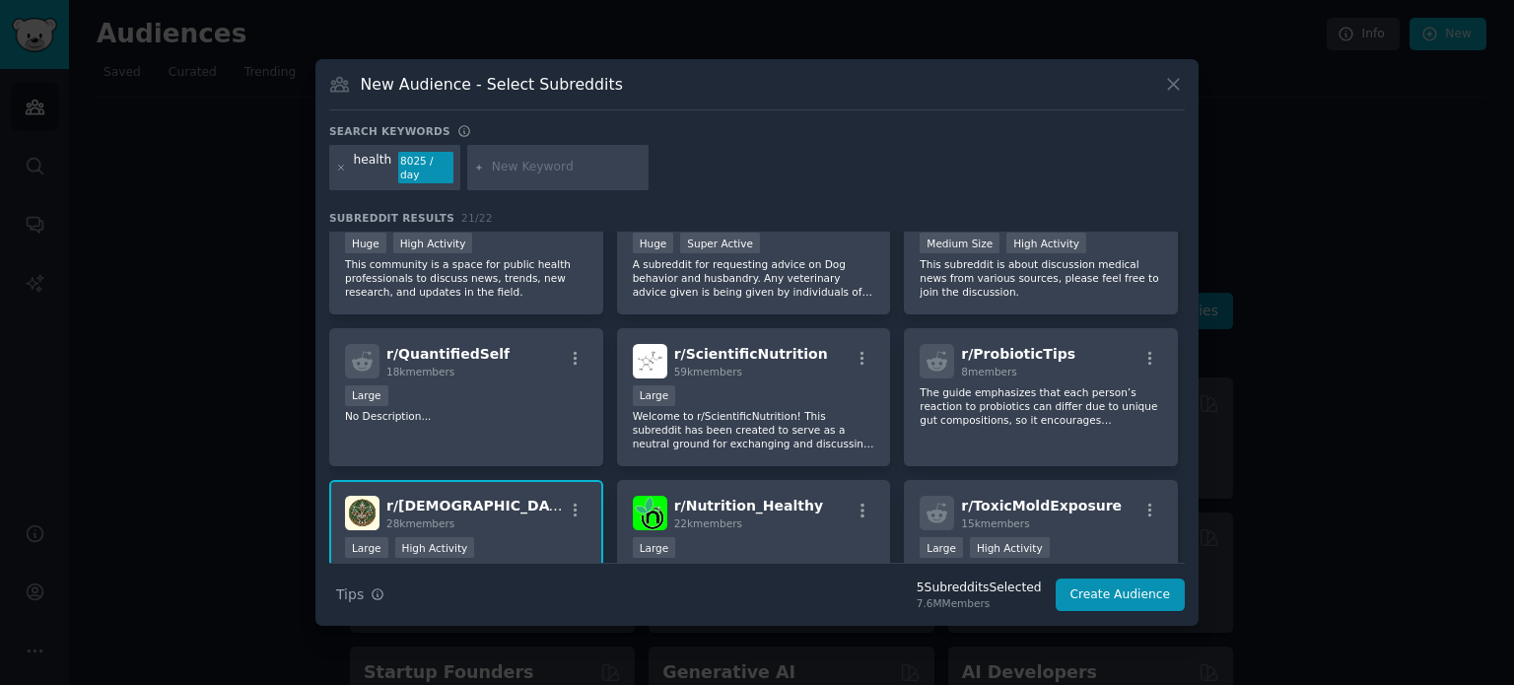
scroll to position [505, 0]
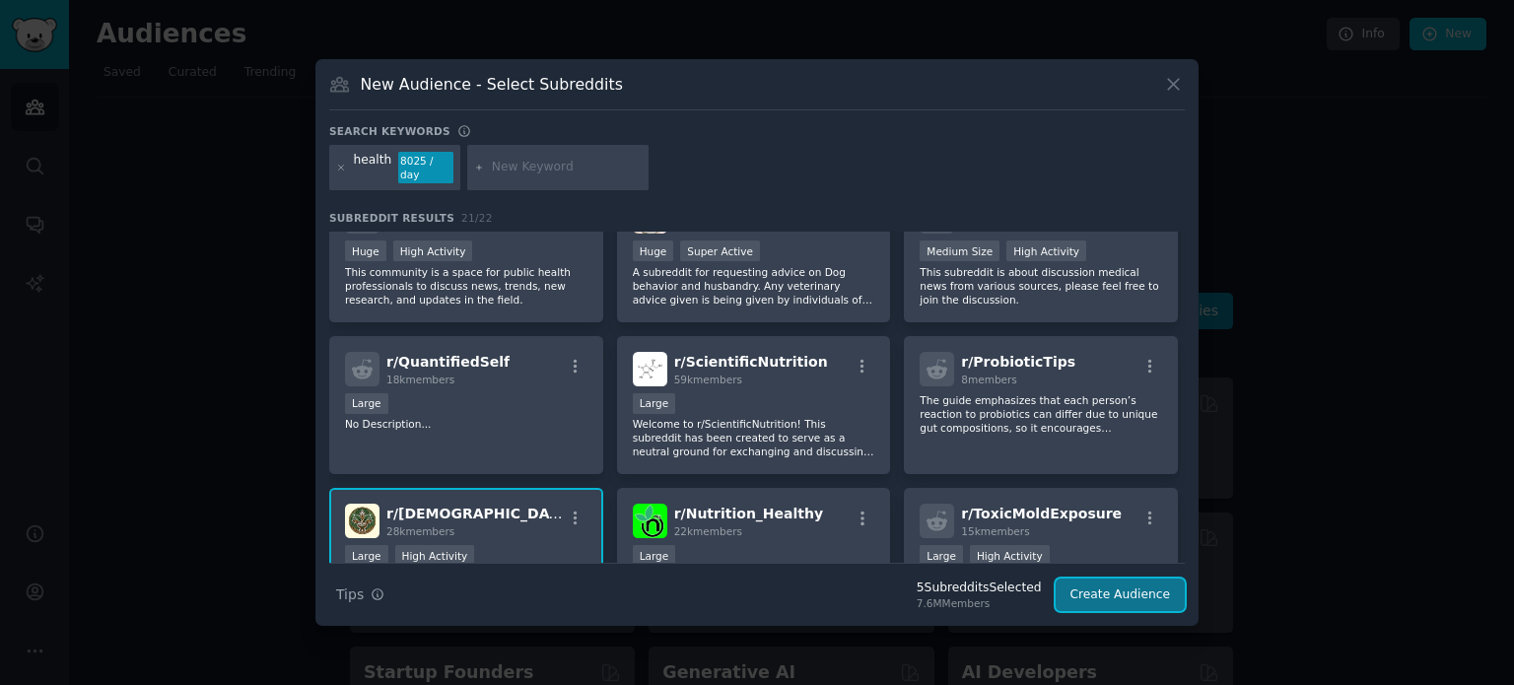
click at [1111, 589] on button "Create Audience" at bounding box center [1120, 595] width 130 height 34
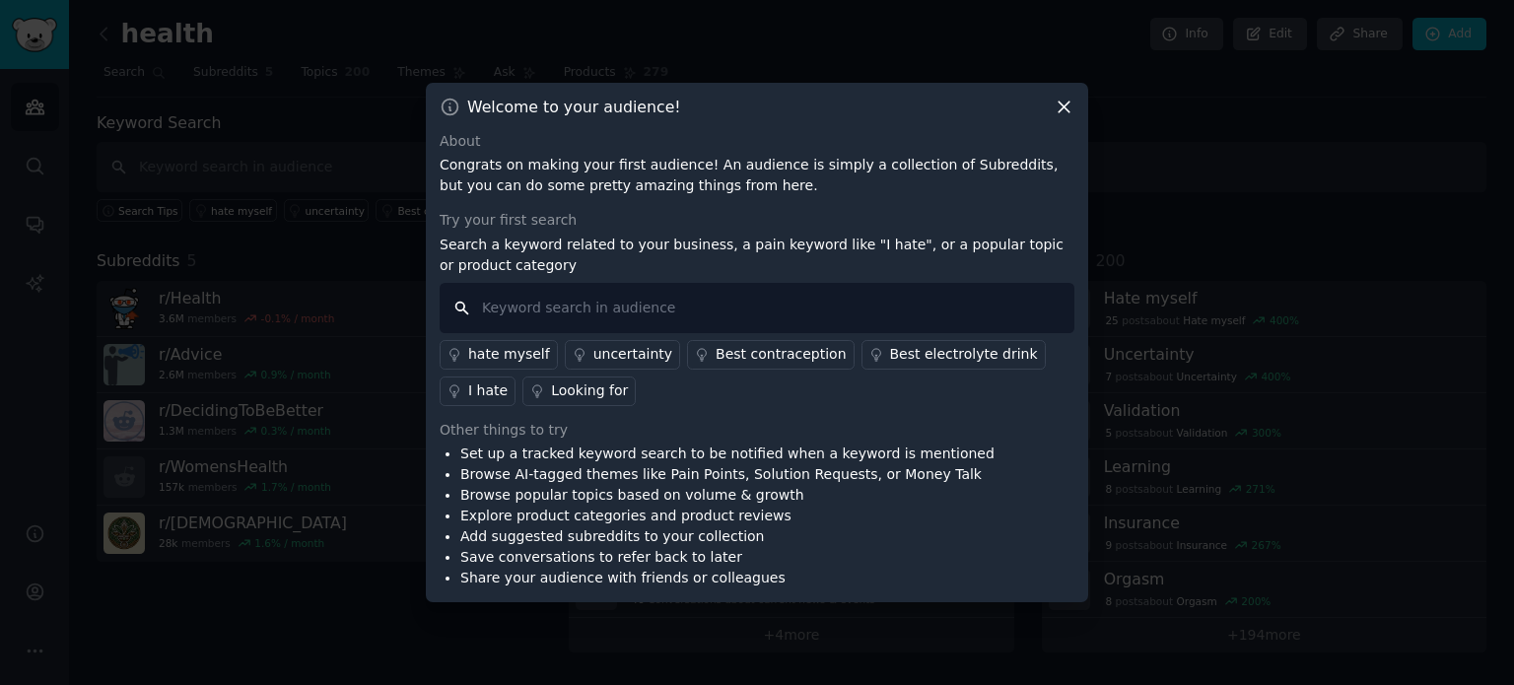
click at [616, 303] on input "text" at bounding box center [756, 308] width 635 height 50
type input "reducy belly fat"
click at [667, 300] on input "reducy belly fat" at bounding box center [756, 308] width 635 height 50
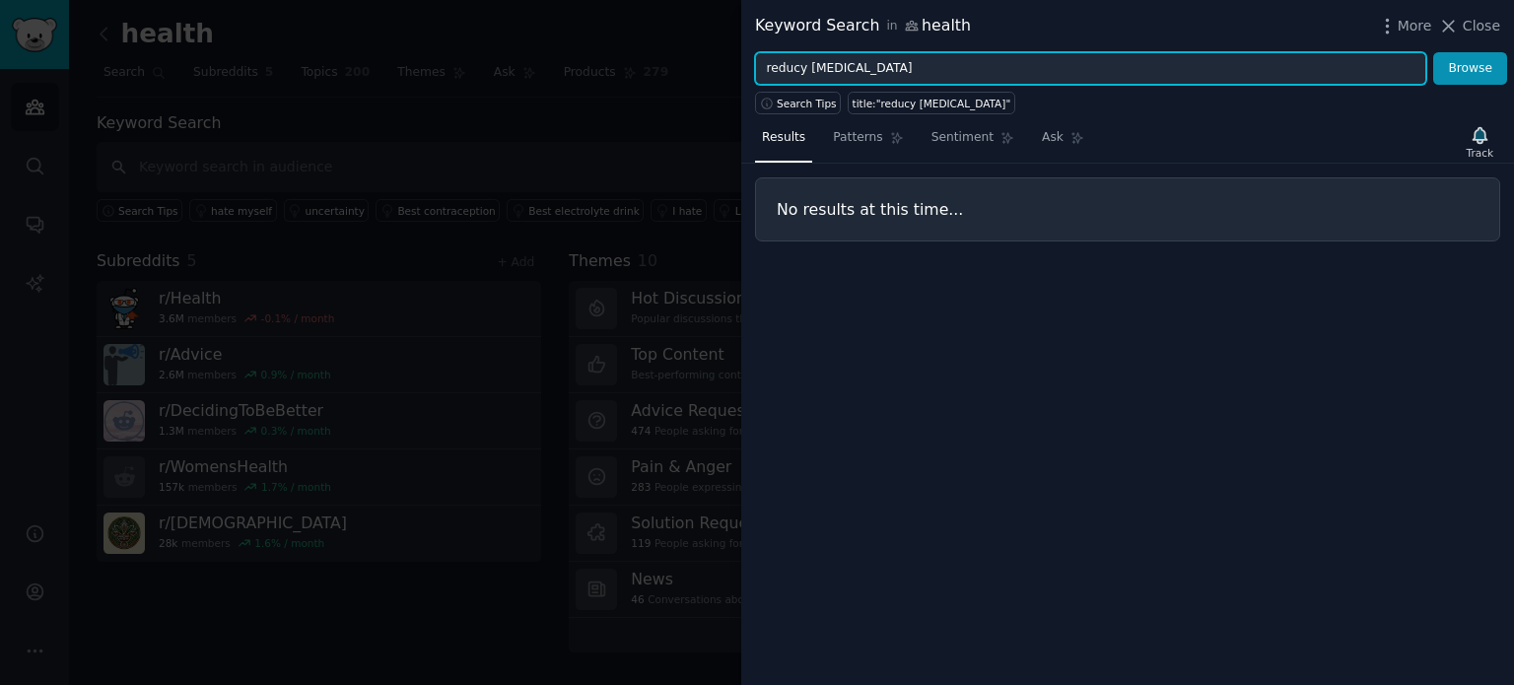
click at [807, 72] on input "reducy belly fat" at bounding box center [1090, 69] width 671 height 34
type input "belly fat"
click at [1433, 52] on button "Browse" at bounding box center [1470, 69] width 74 height 34
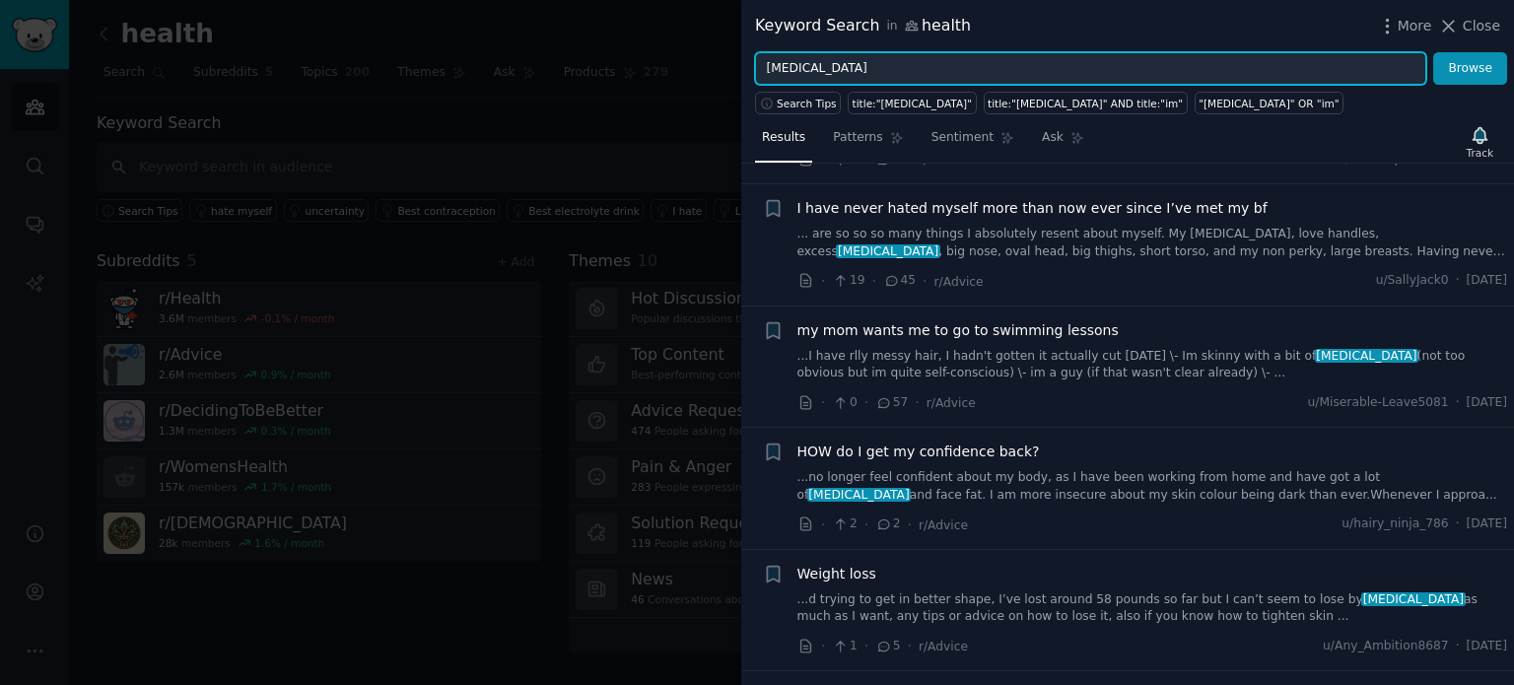
scroll to position [128, 0]
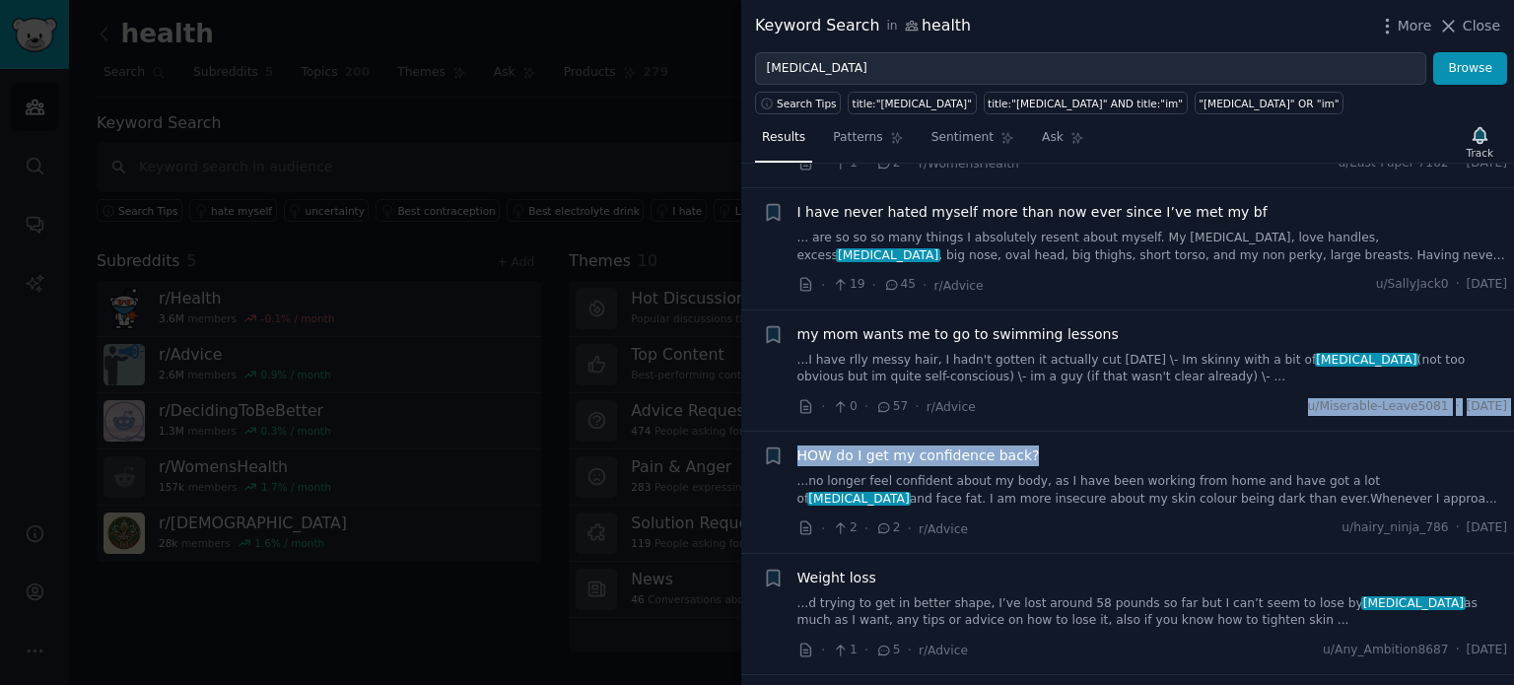
drag, startPoint x: 1215, startPoint y: 446, endPoint x: 1136, endPoint y: 353, distance: 122.4
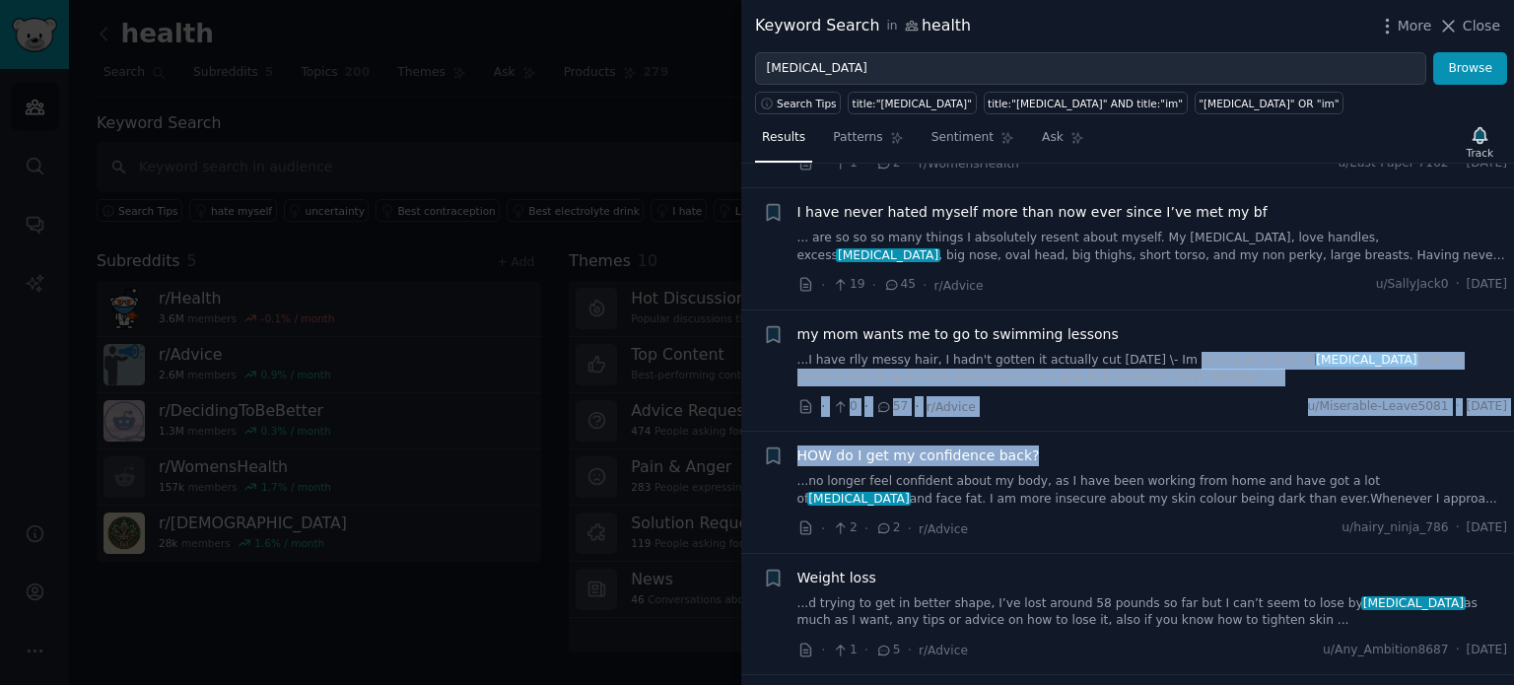
scroll to position [122, 0]
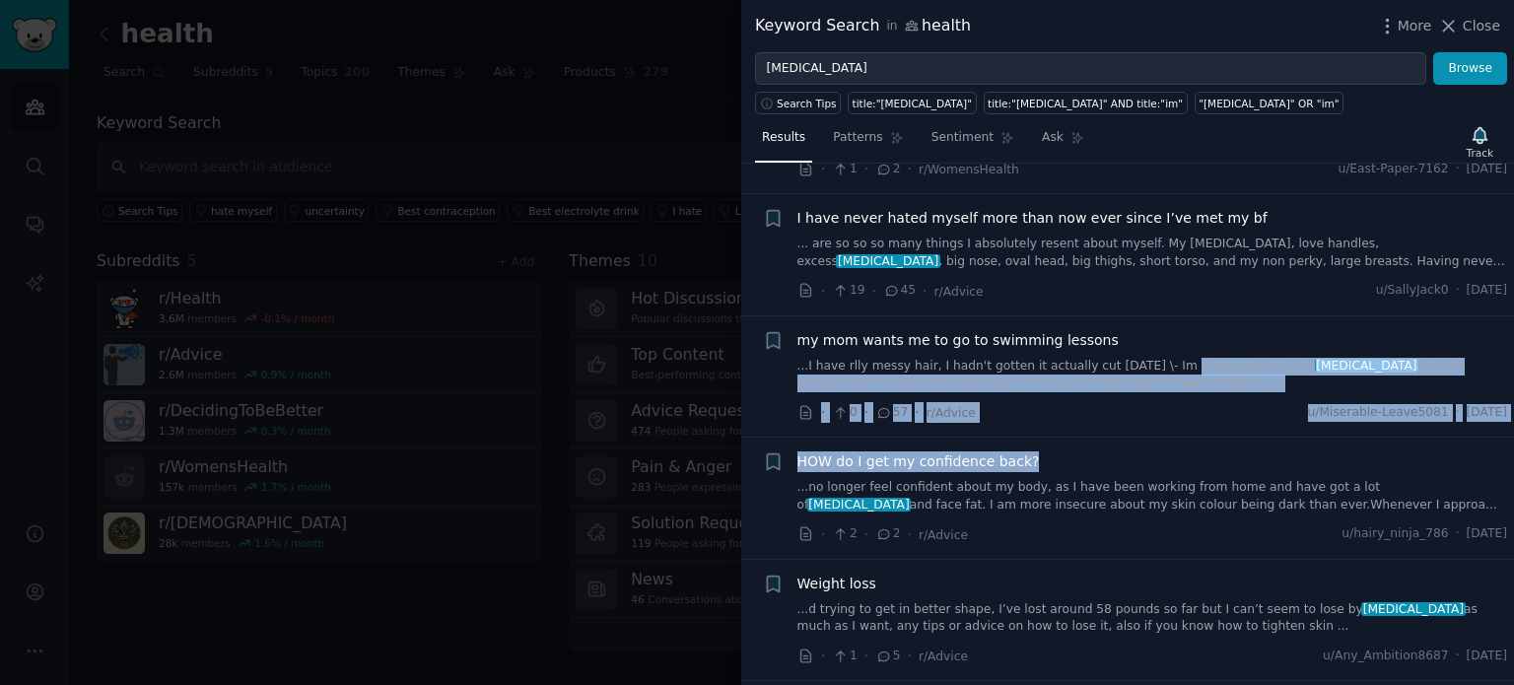
click at [1026, 343] on span "my mom wants me to go to swimming lessons" at bounding box center [957, 340] width 321 height 21
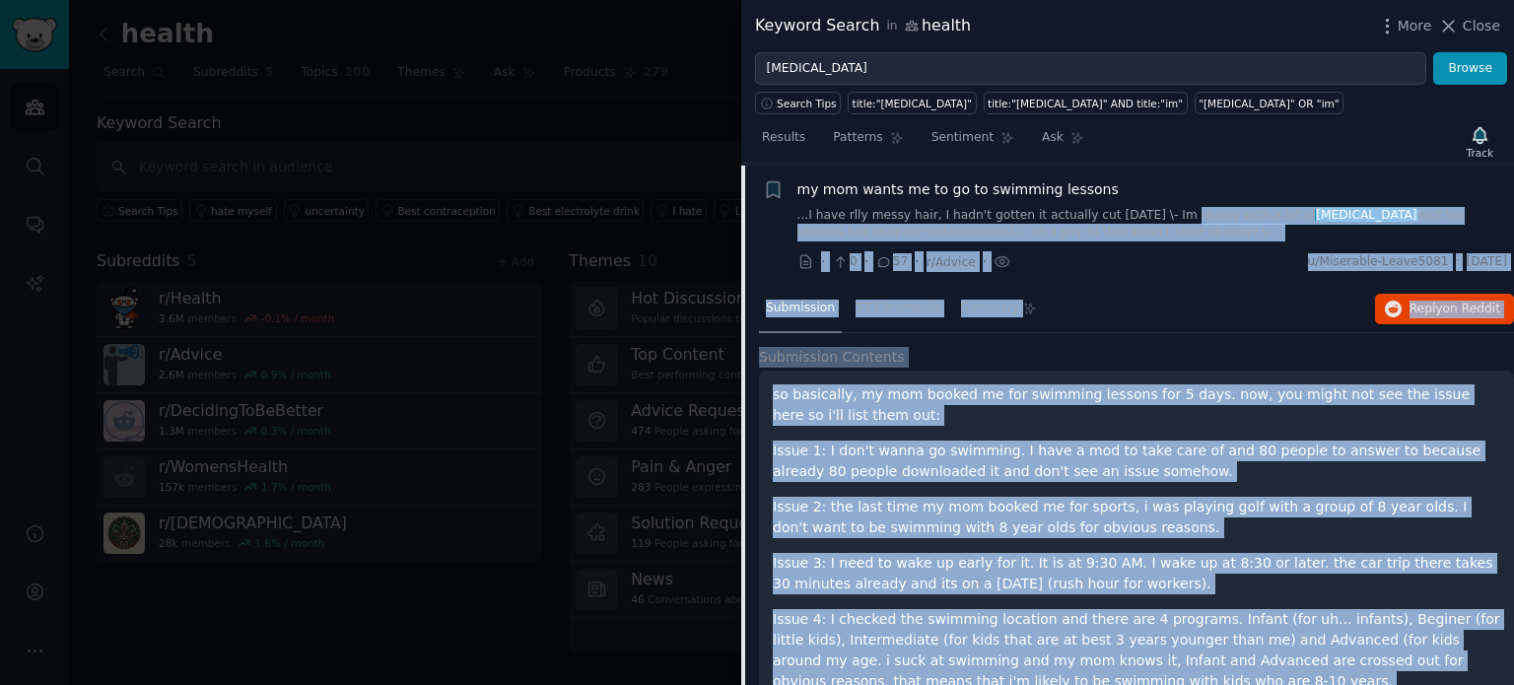
scroll to position [274, 0]
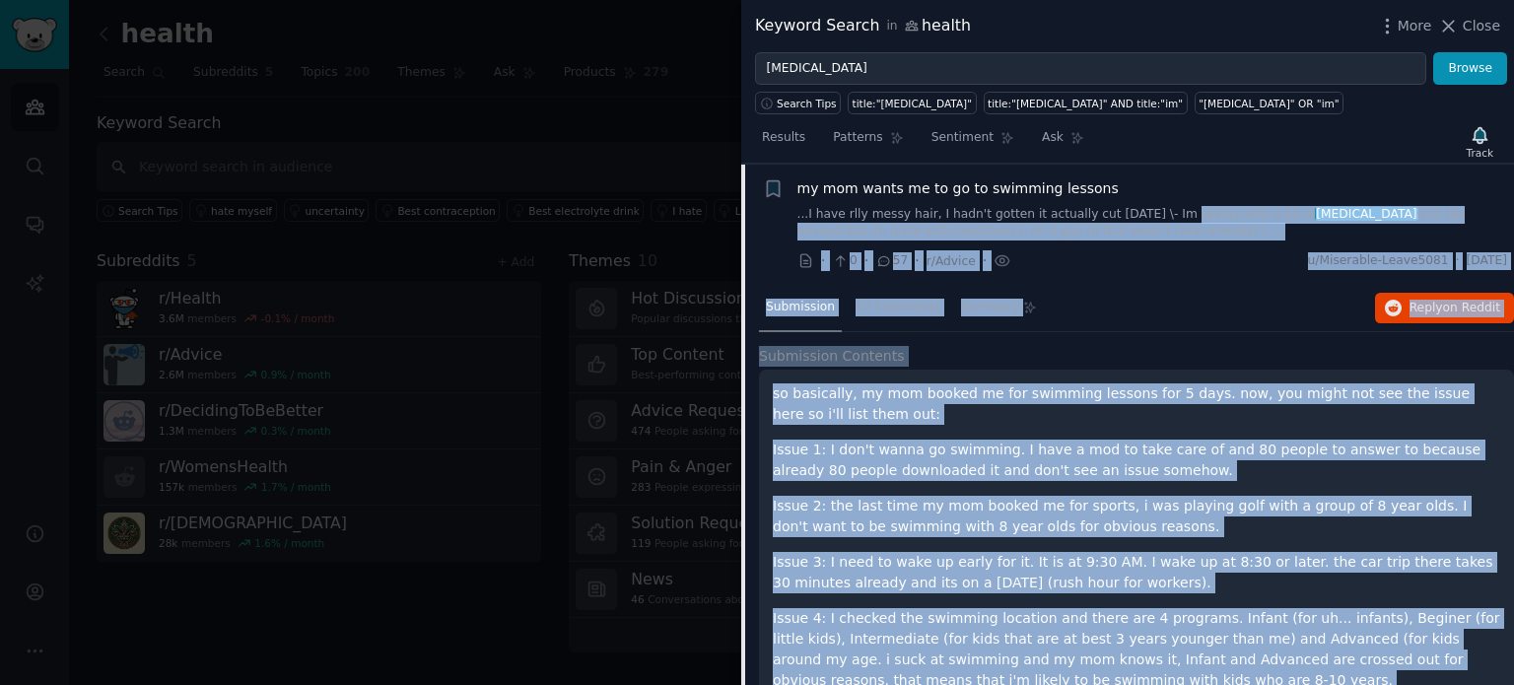
click at [1100, 330] on div "Submission 57 Comments Summary Reply on Reddit Submission Contents so basically…" at bounding box center [1136, 679] width 755 height 789
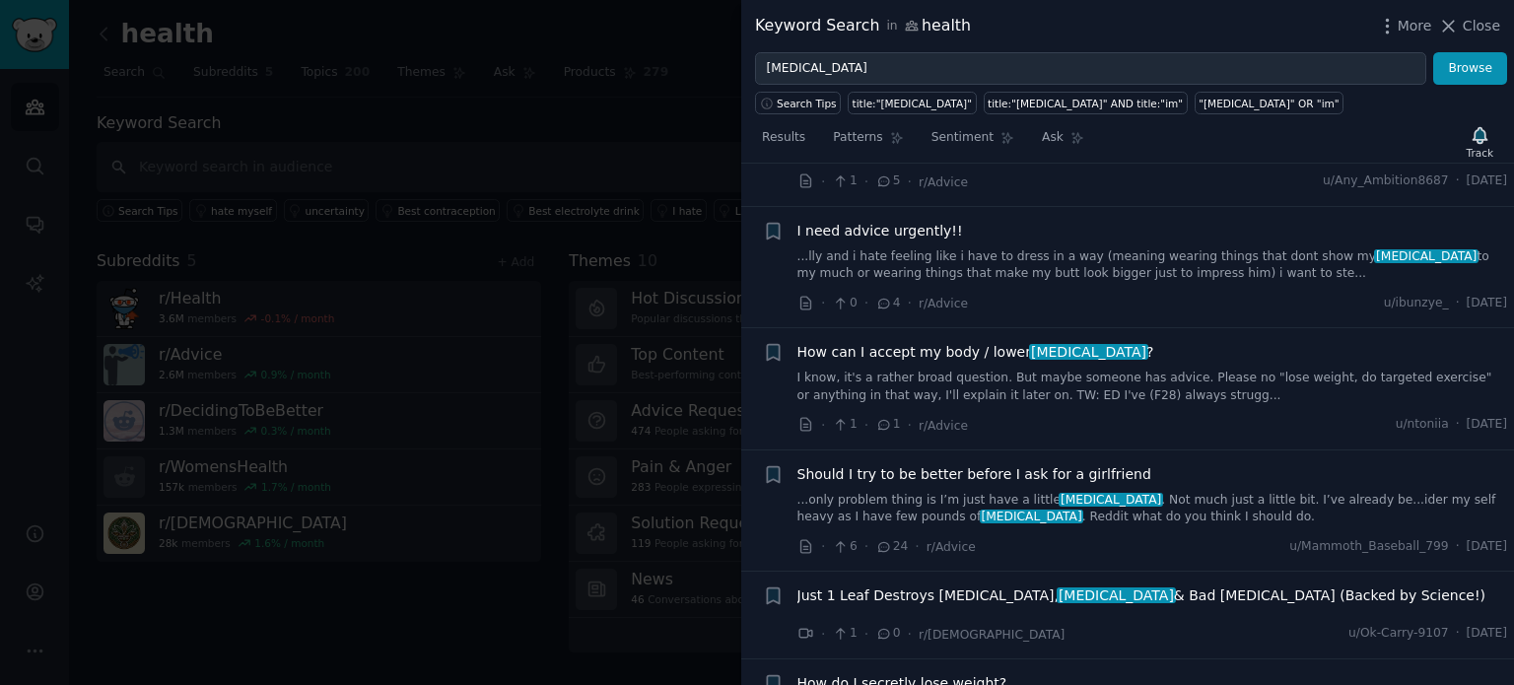
scroll to position [1386, 0]
click at [636, 34] on div at bounding box center [757, 342] width 1514 height 685
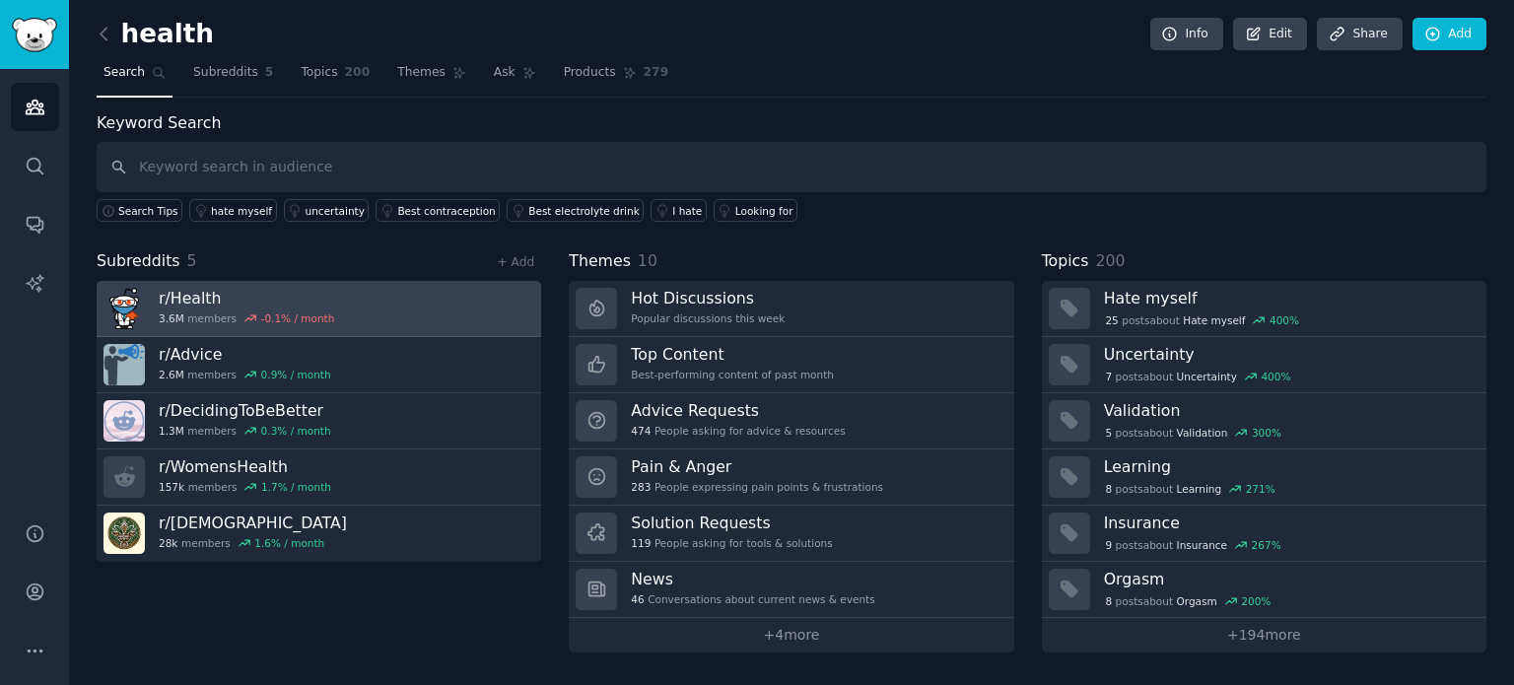
click at [201, 295] on h3 "r/ Health" at bounding box center [246, 298] width 175 height 21
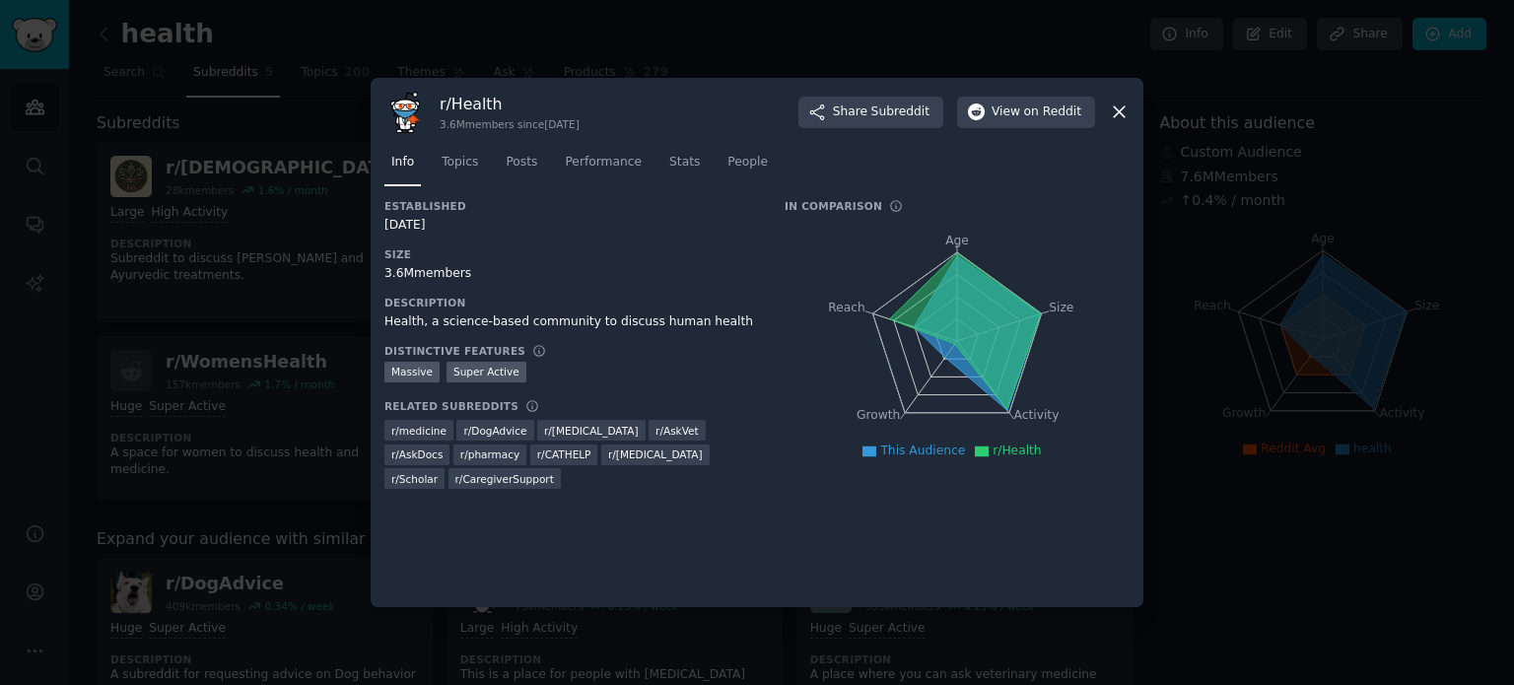
click at [1122, 115] on icon at bounding box center [1118, 112] width 11 height 11
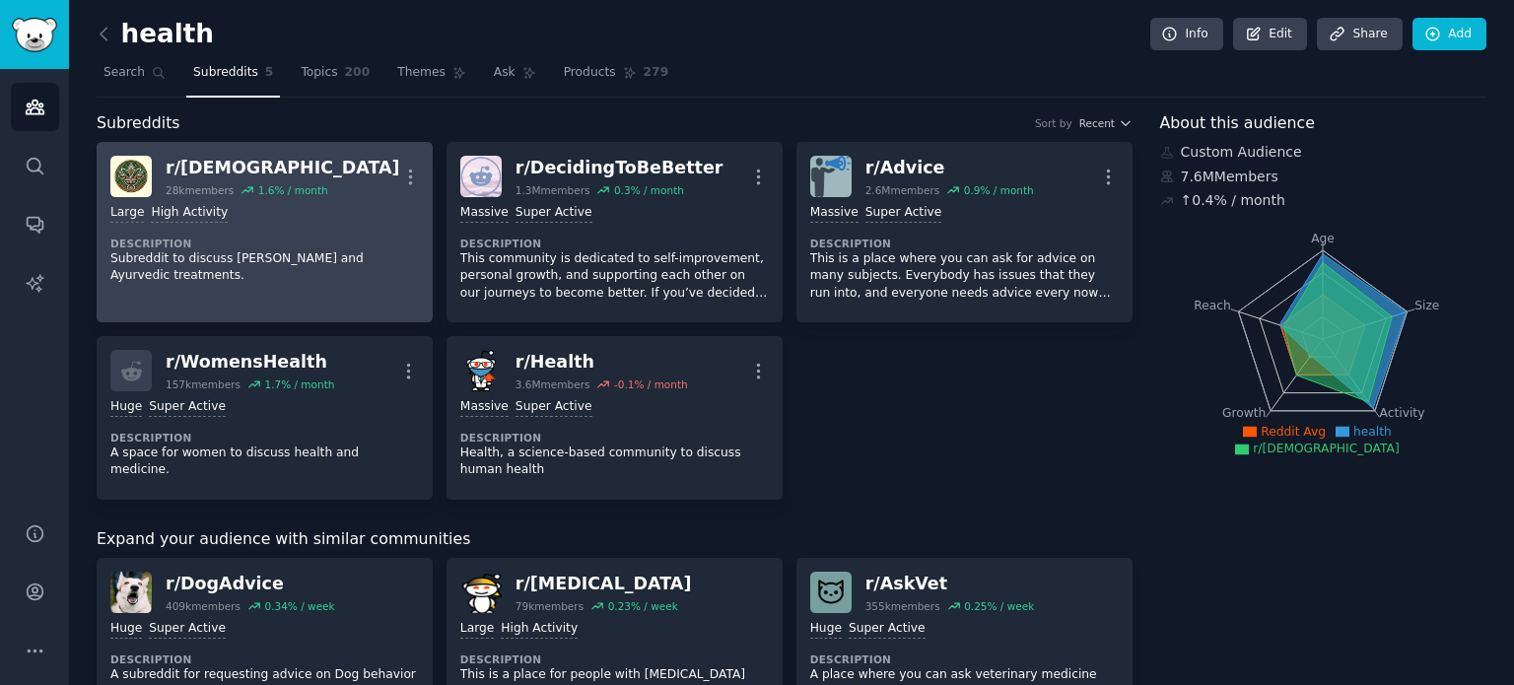
click at [301, 231] on div "Large High Activity Description Subreddit to discuss Ayurveda and Ayurvedic tre…" at bounding box center [264, 244] width 308 height 95
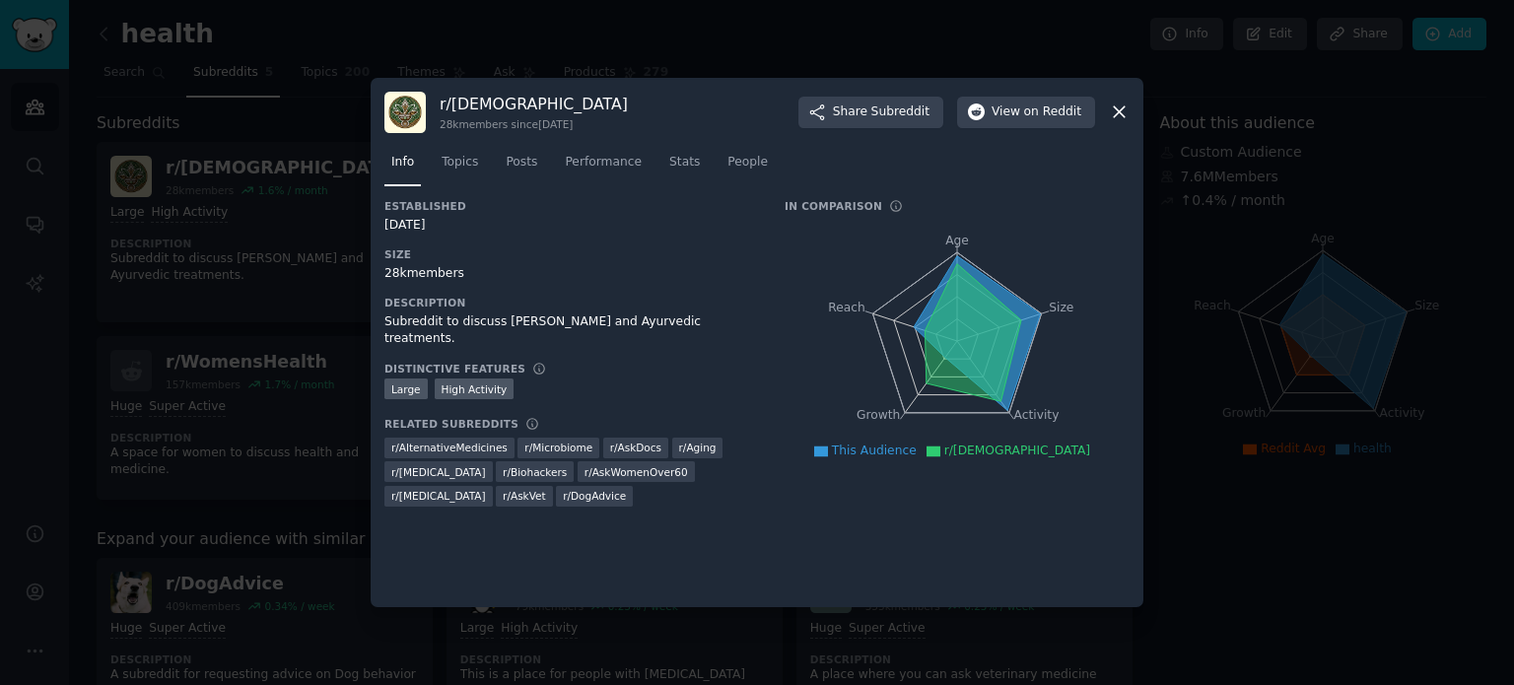
click at [1127, 116] on icon at bounding box center [1119, 111] width 21 height 21
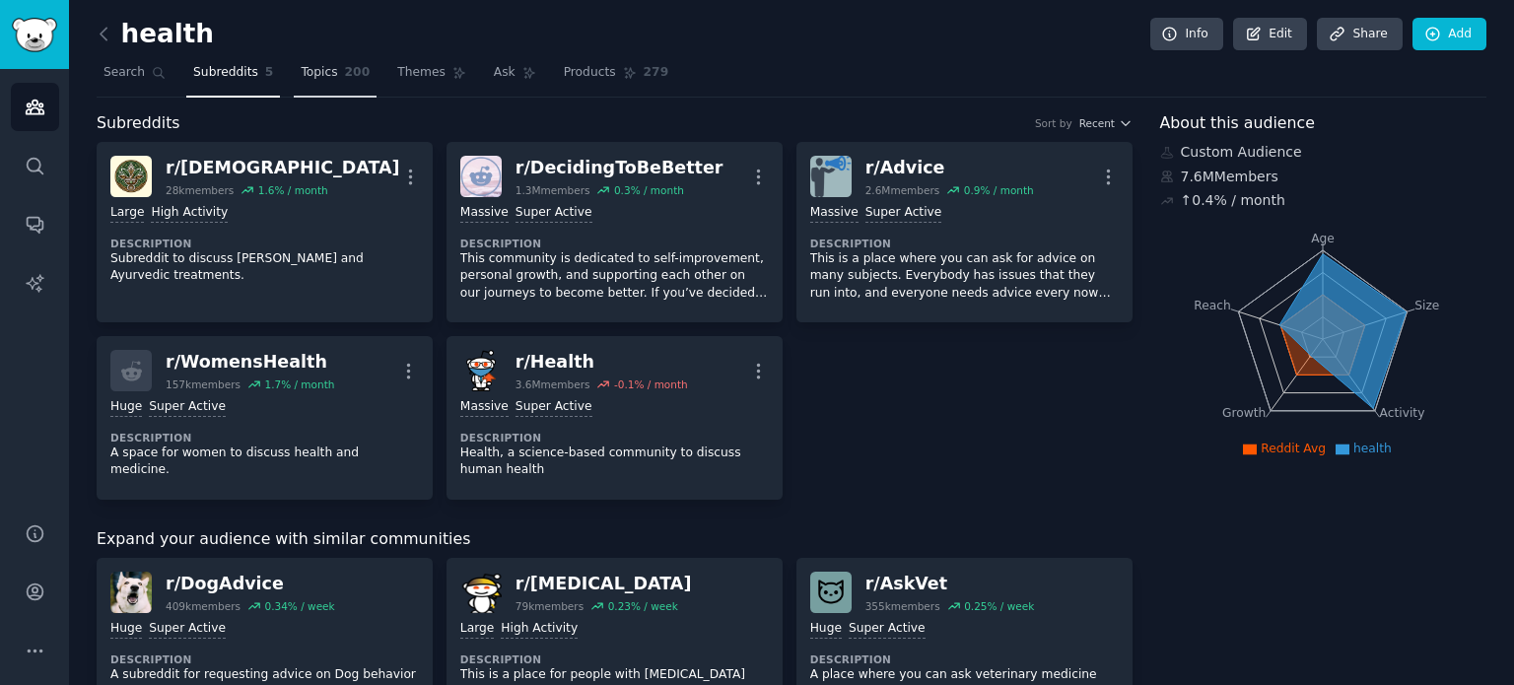
click at [322, 70] on span "Topics" at bounding box center [319, 73] width 36 height 18
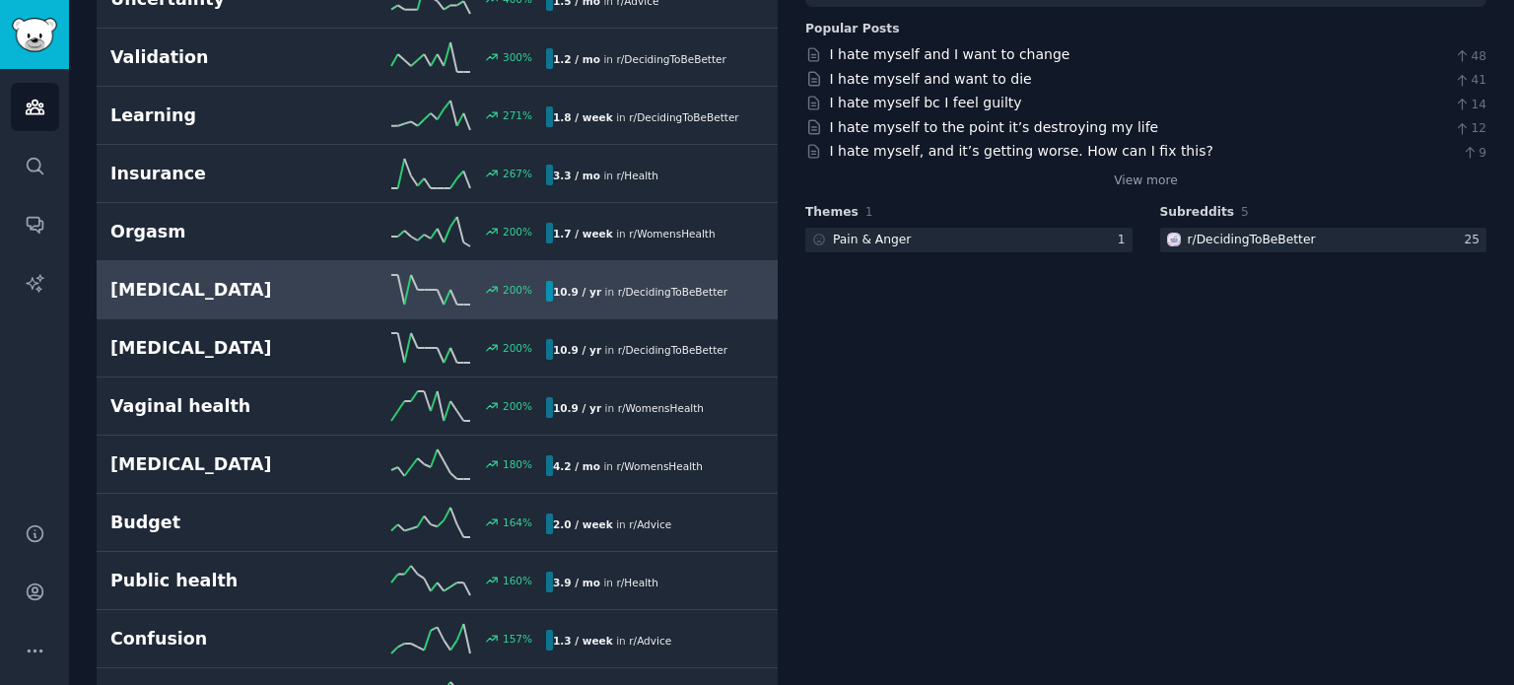
scroll to position [296, 0]
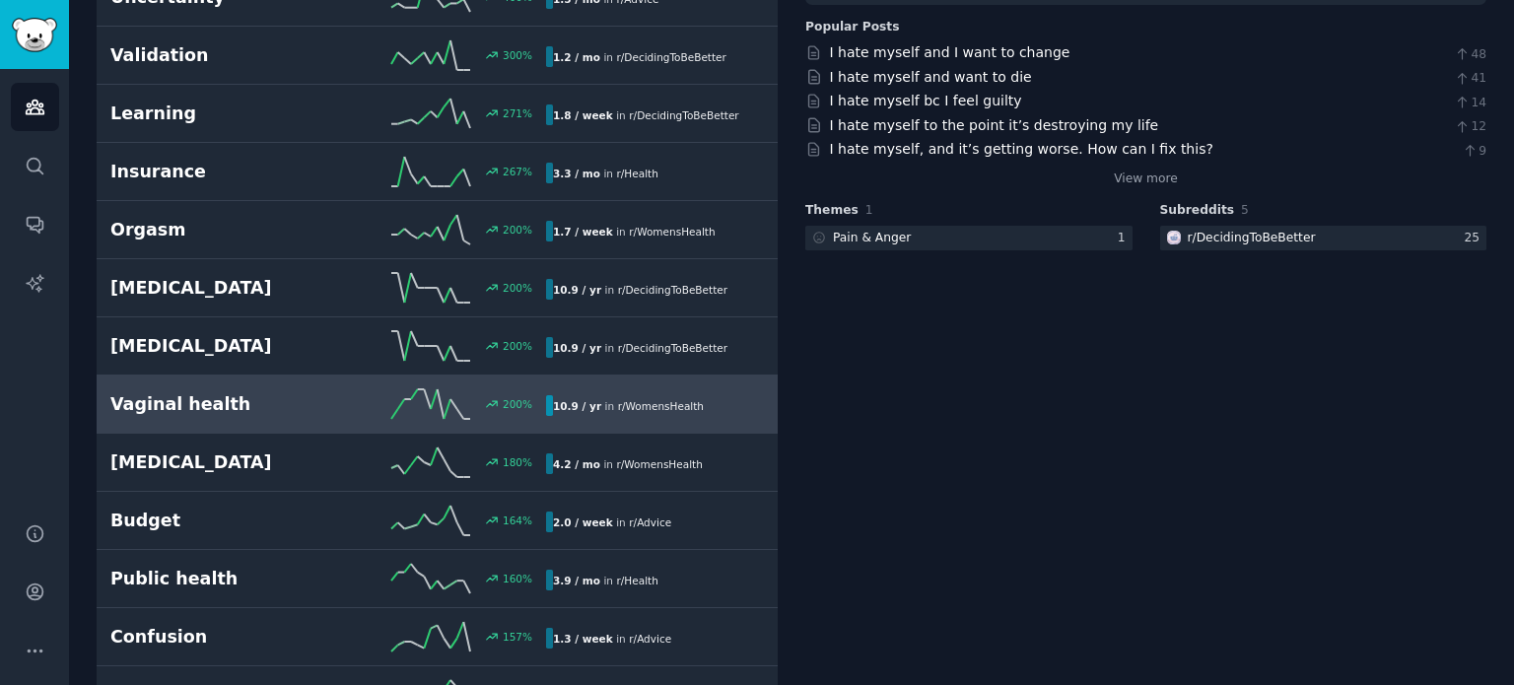
click at [204, 397] on h2 "Vaginal health" at bounding box center [219, 404] width 218 height 25
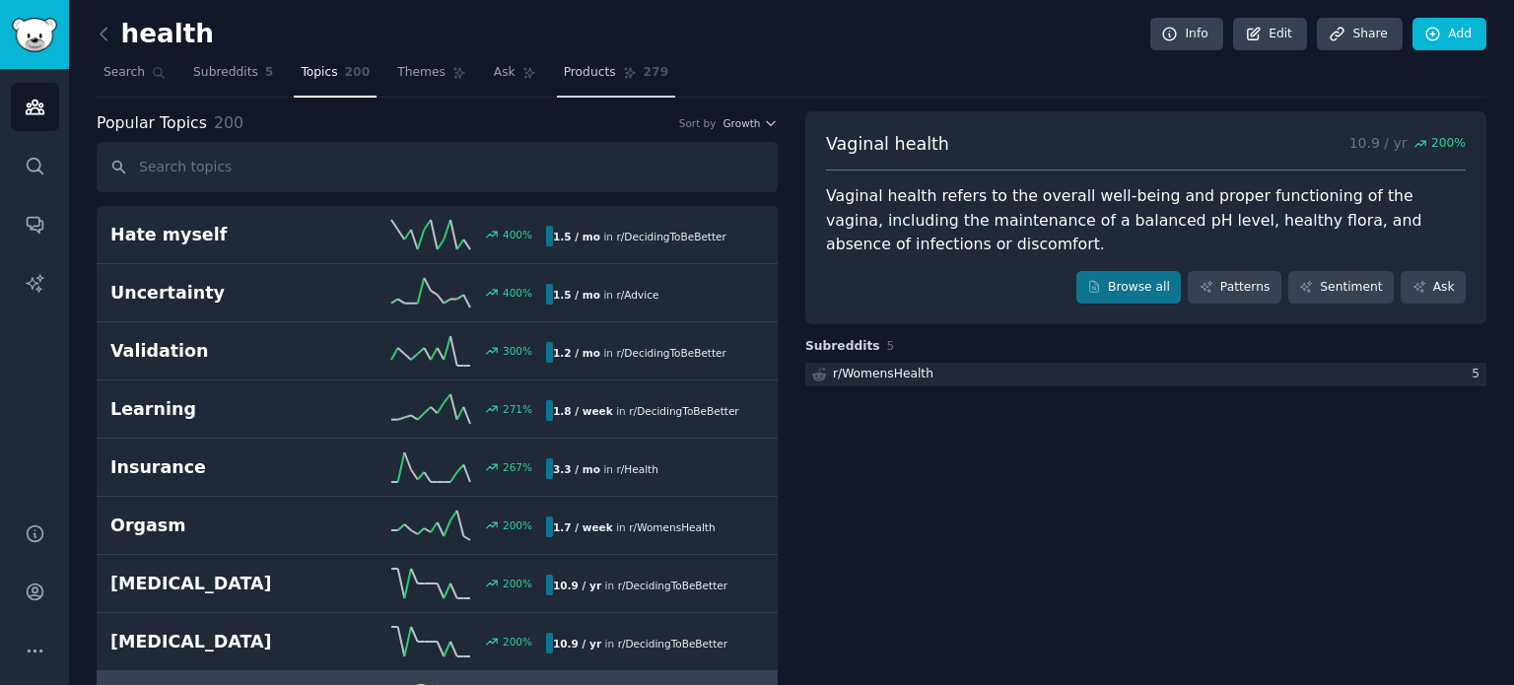
click at [574, 76] on span "Products" at bounding box center [590, 73] width 52 height 18
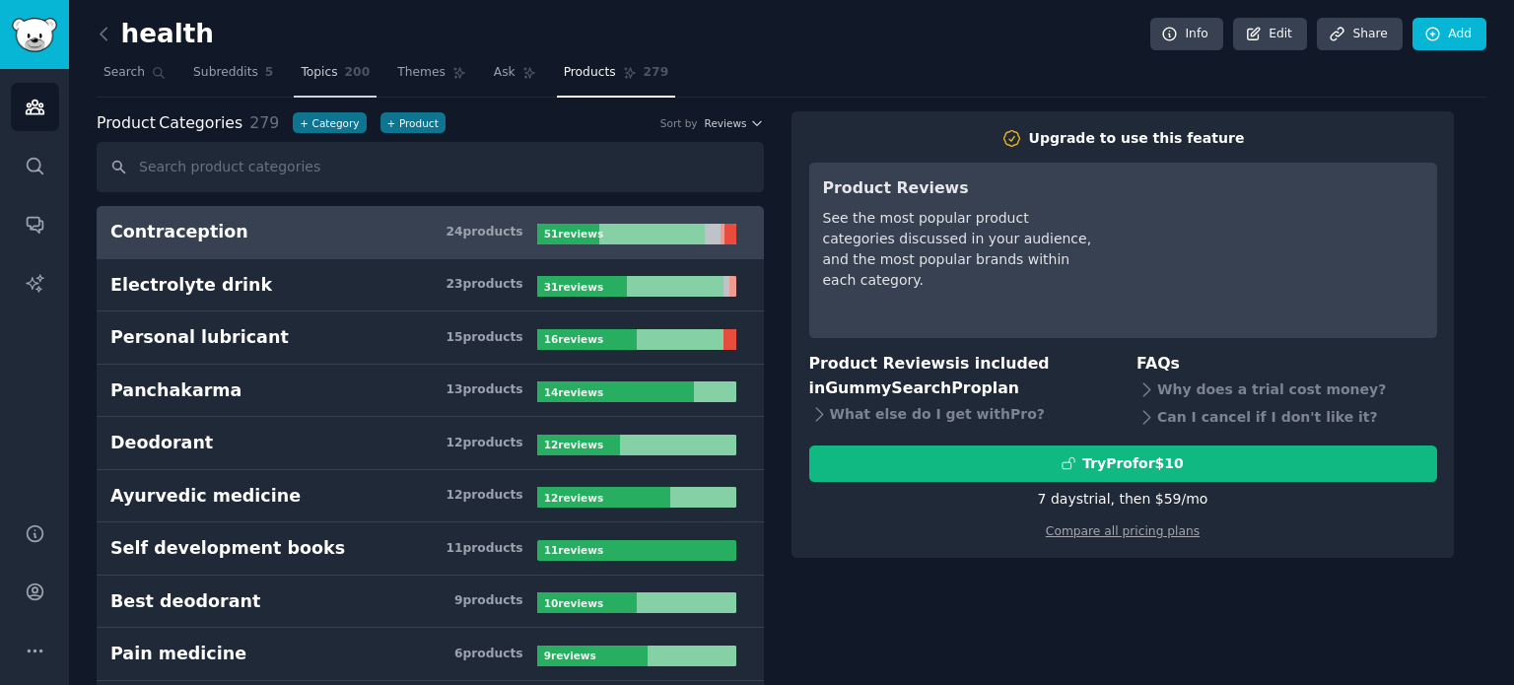
click at [323, 78] on link "Topics 200" at bounding box center [335, 77] width 83 height 40
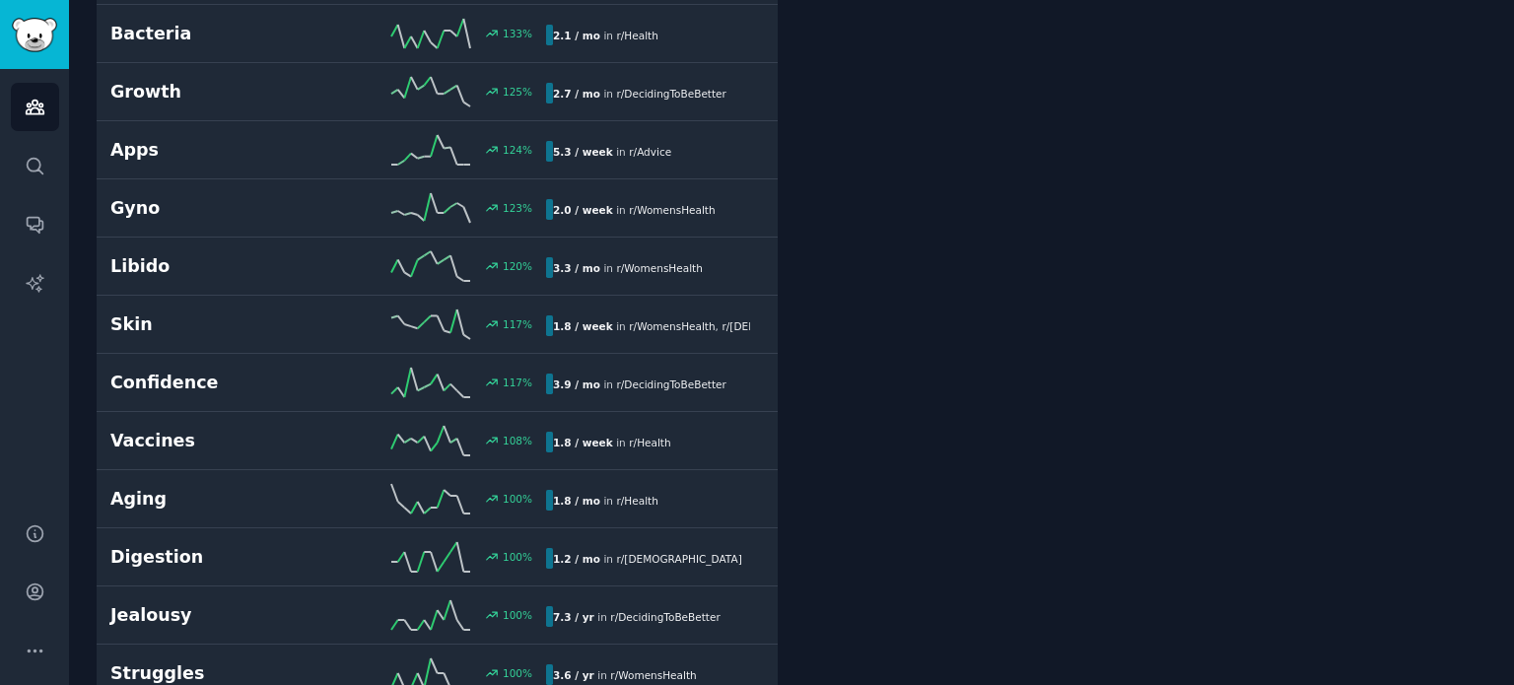
scroll to position [1143, 0]
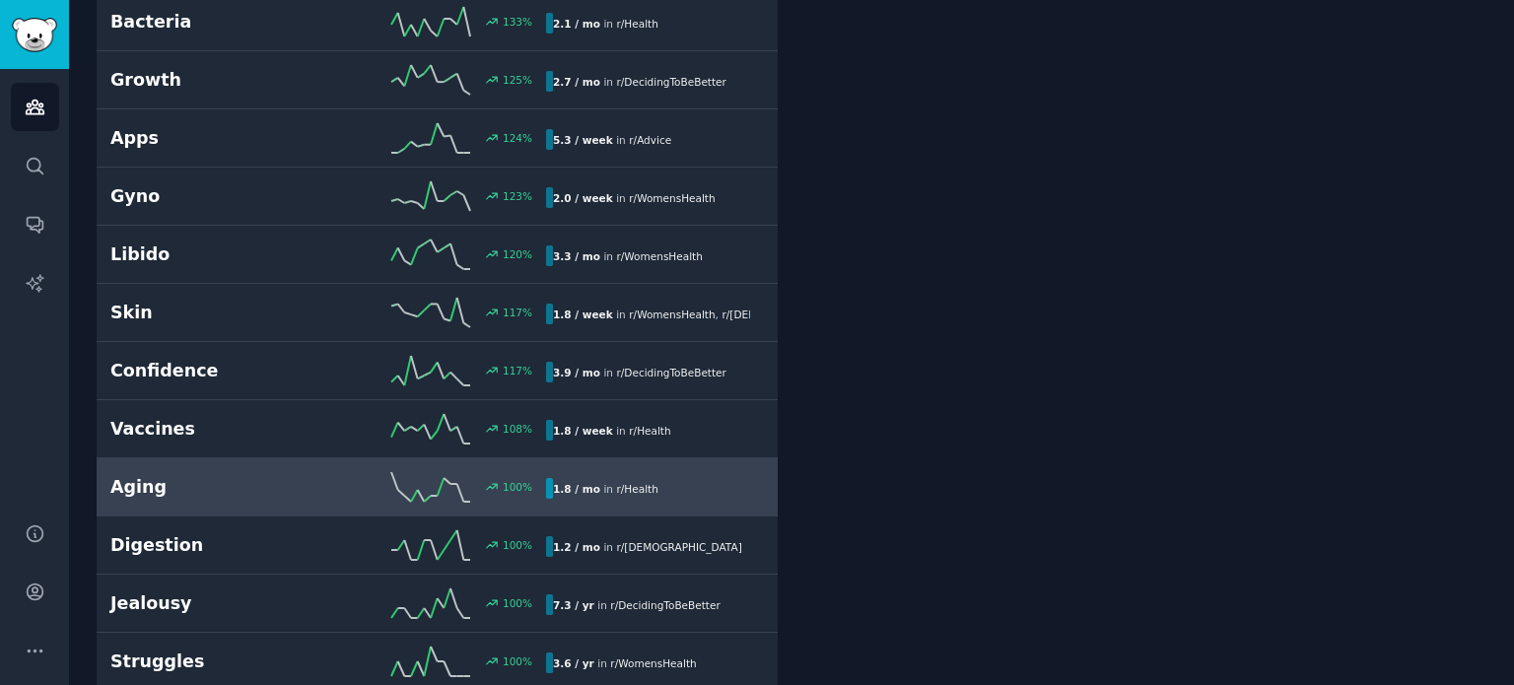
click at [143, 486] on h2 "Aging" at bounding box center [219, 487] width 218 height 25
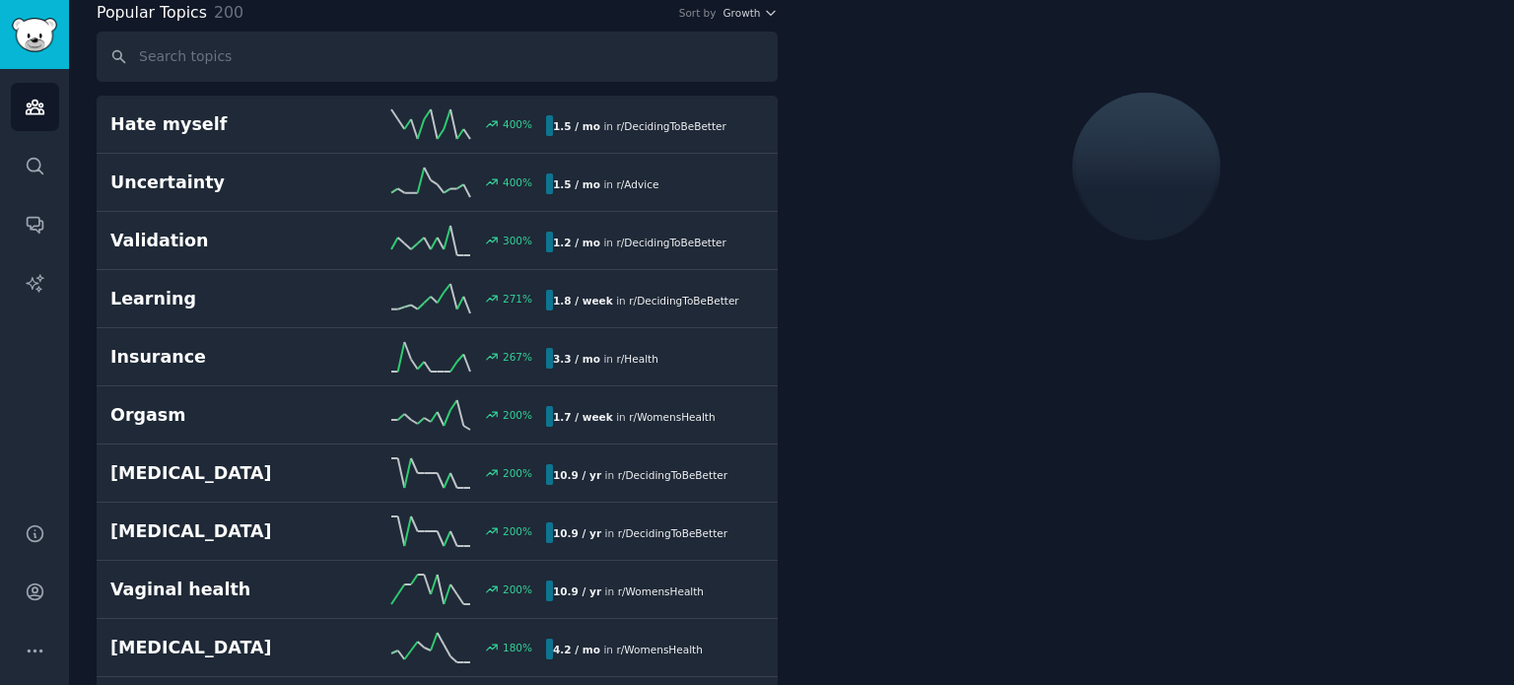
scroll to position [109, 0]
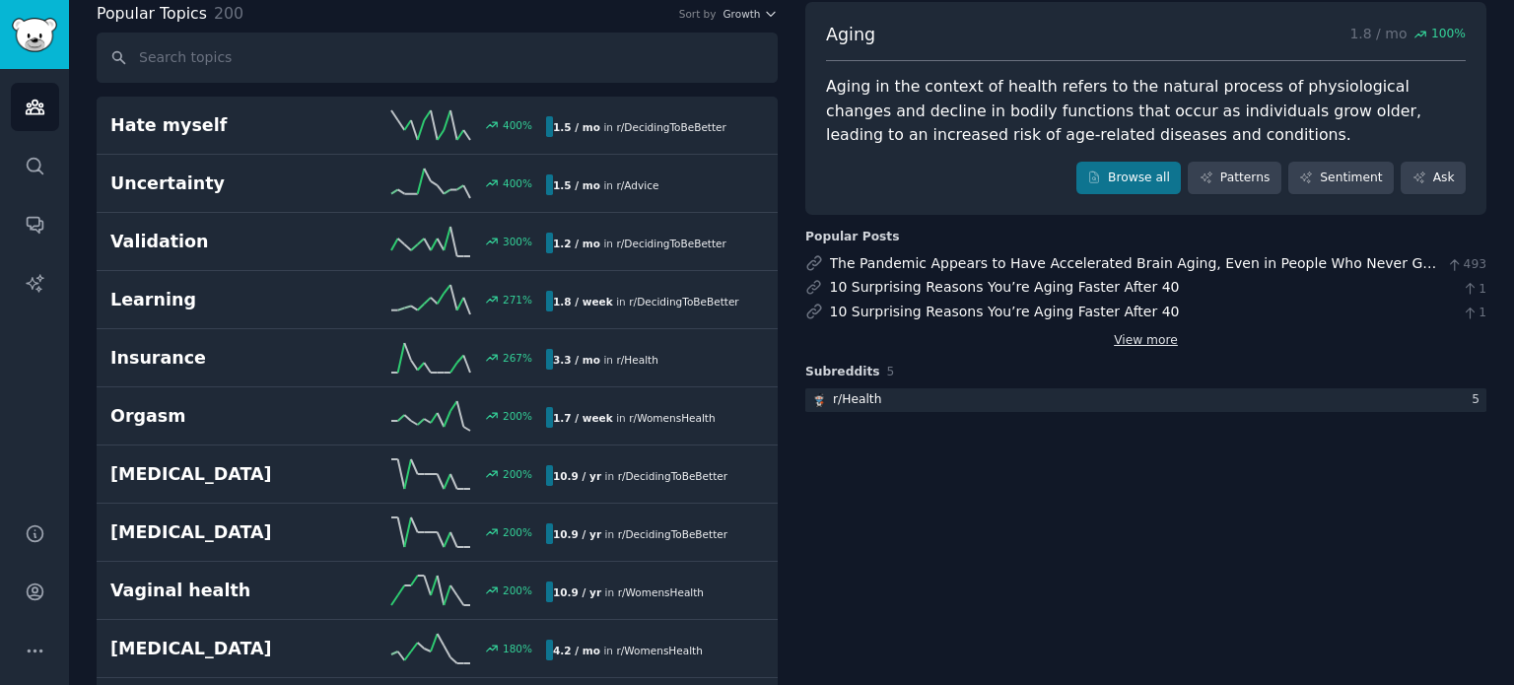
click at [1142, 346] on link "View more" at bounding box center [1145, 341] width 64 height 18
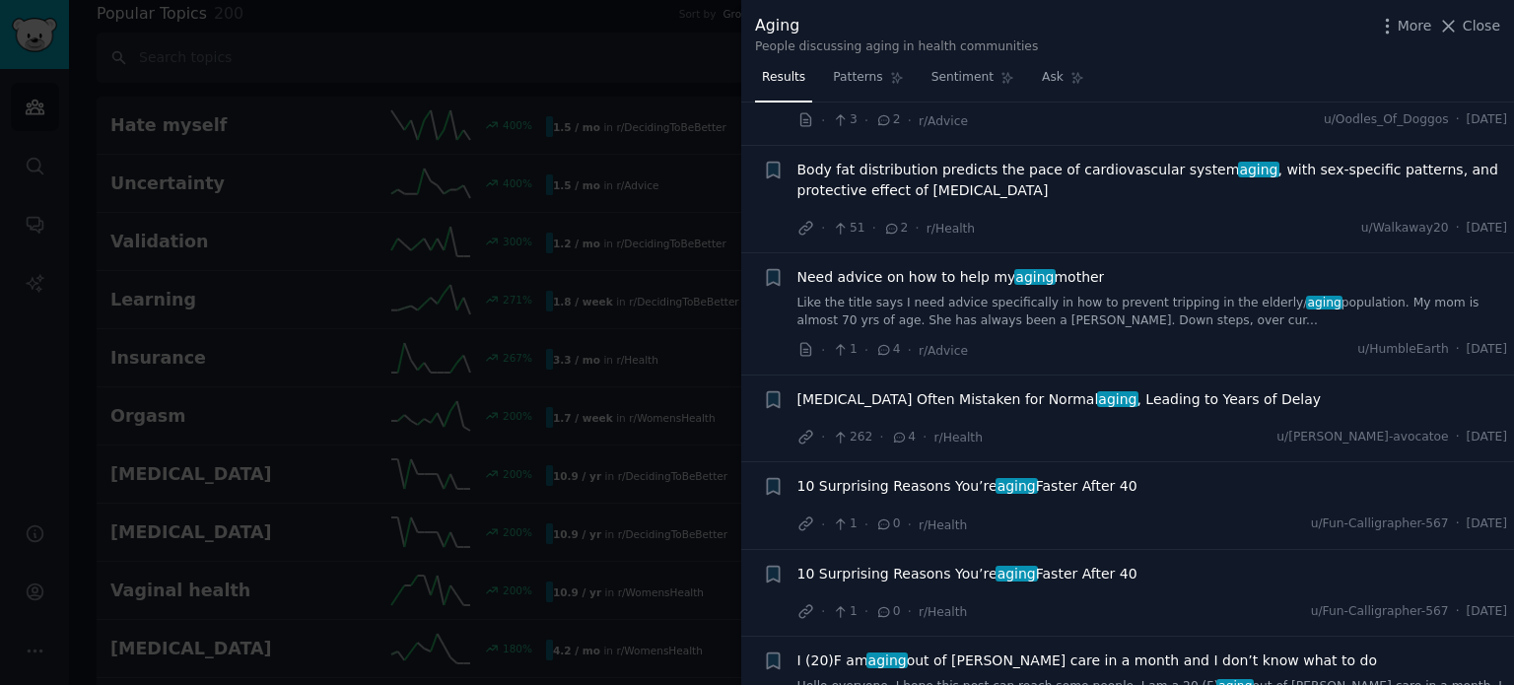
scroll to position [357, 0]
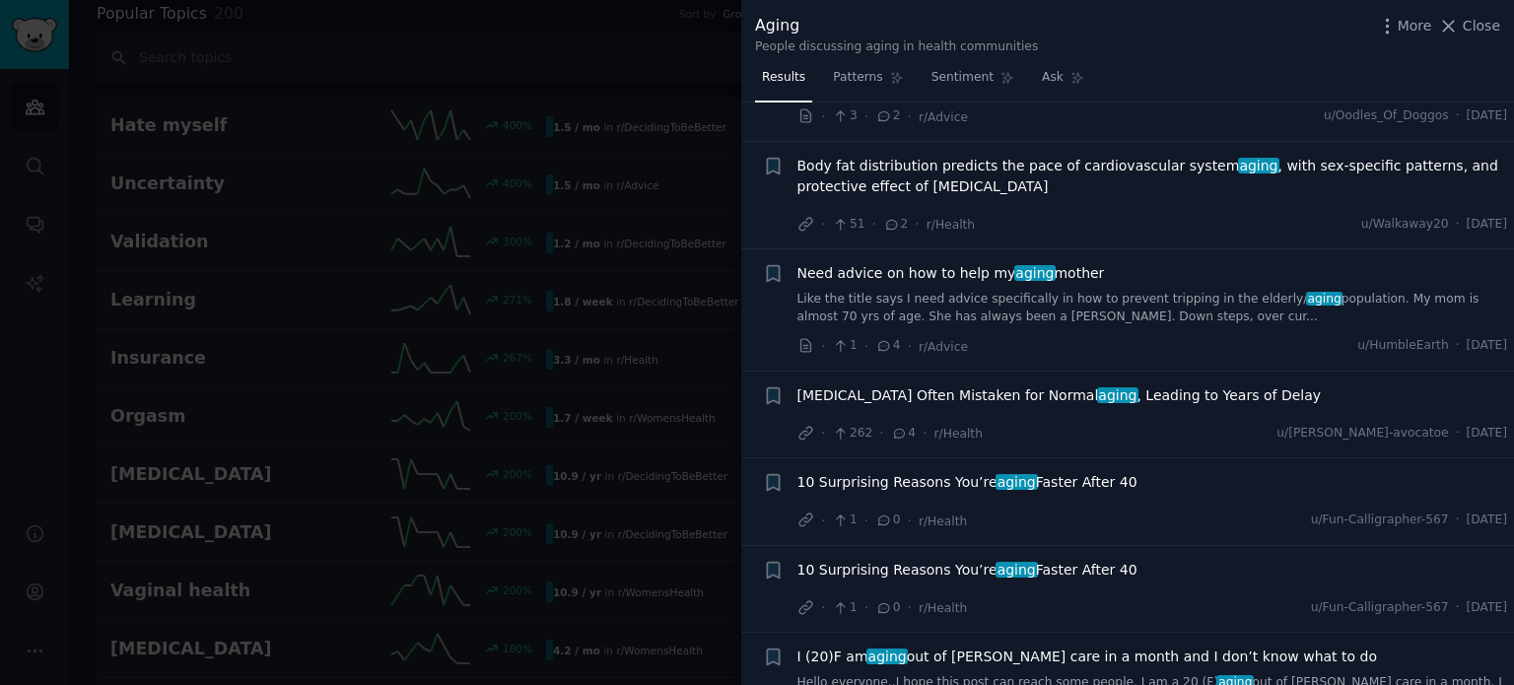
click at [940, 393] on span "Dementia Often Mistaken for Normal aging , Leading to Years of Delay" at bounding box center [1059, 395] width 524 height 21
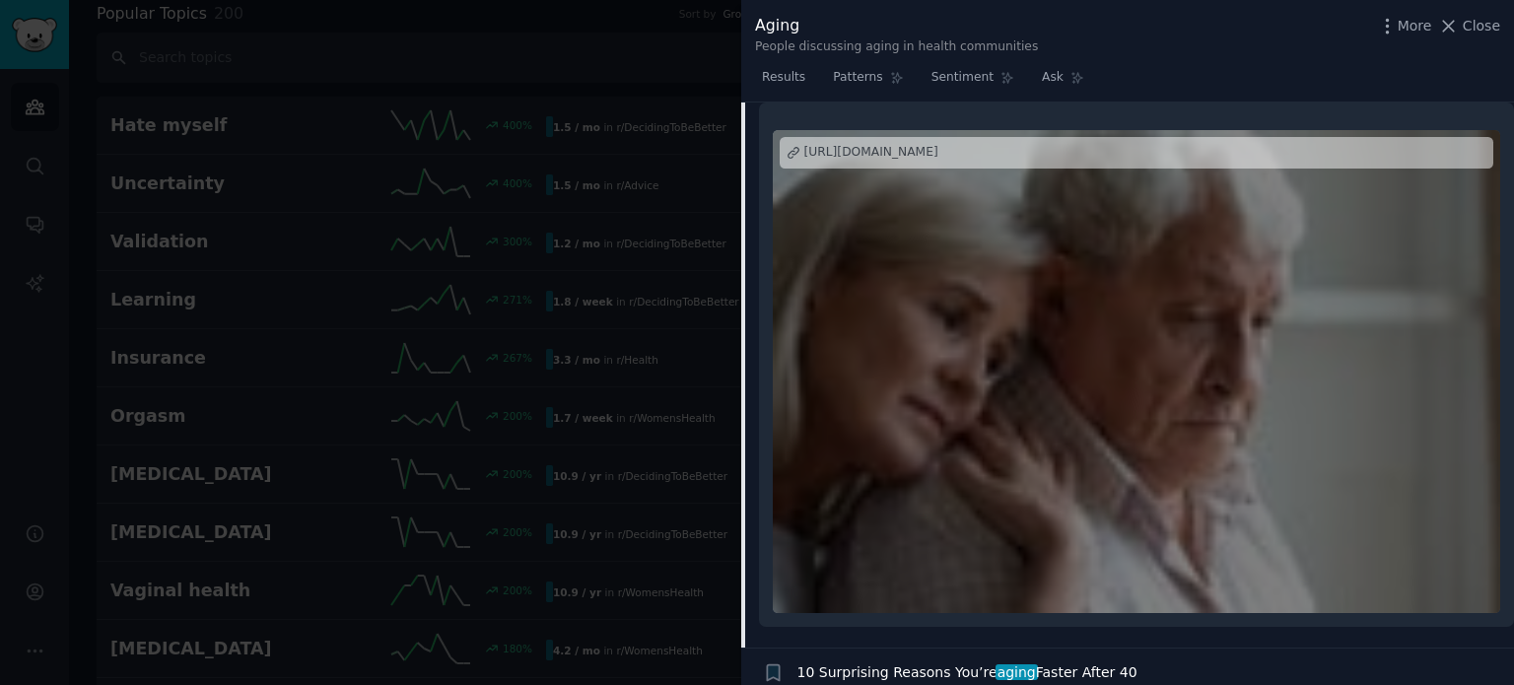
scroll to position [800, 0]
